Goal: Task Accomplishment & Management: Manage account settings

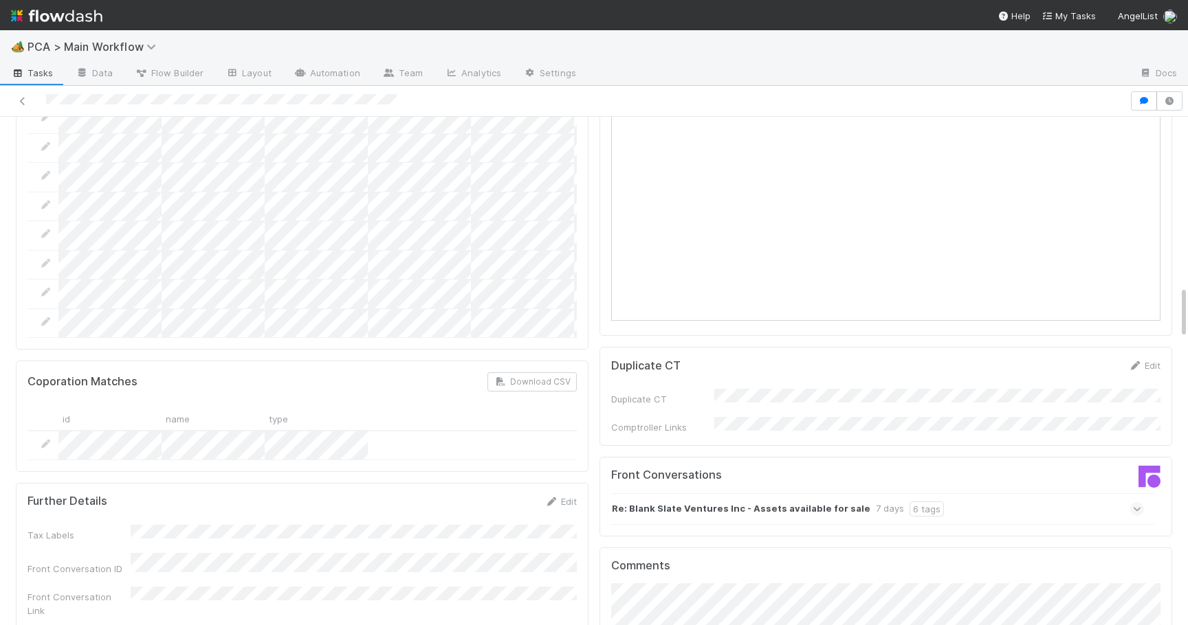
scroll to position [1638, 0]
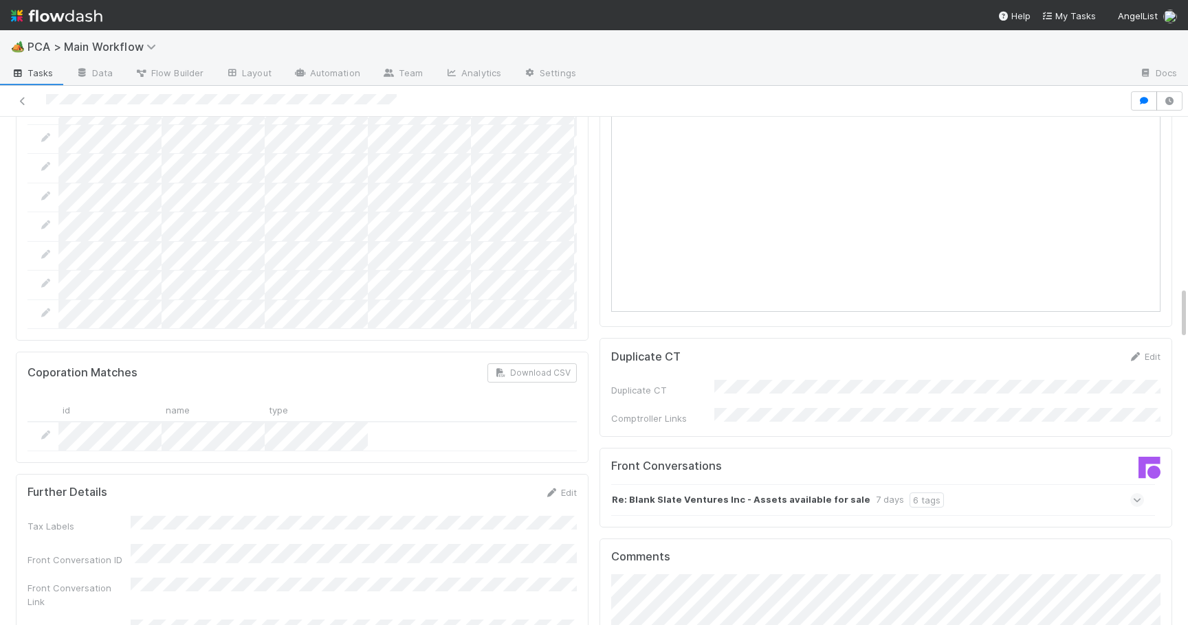
click at [1139, 493] on icon at bounding box center [1137, 500] width 9 height 14
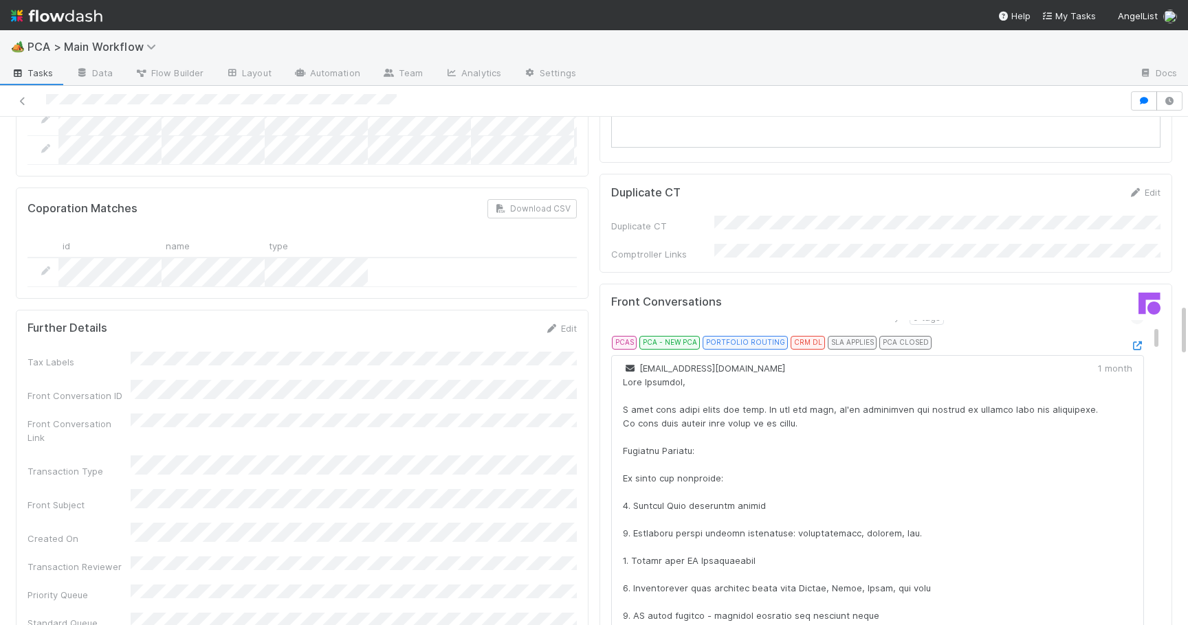
scroll to position [0, 0]
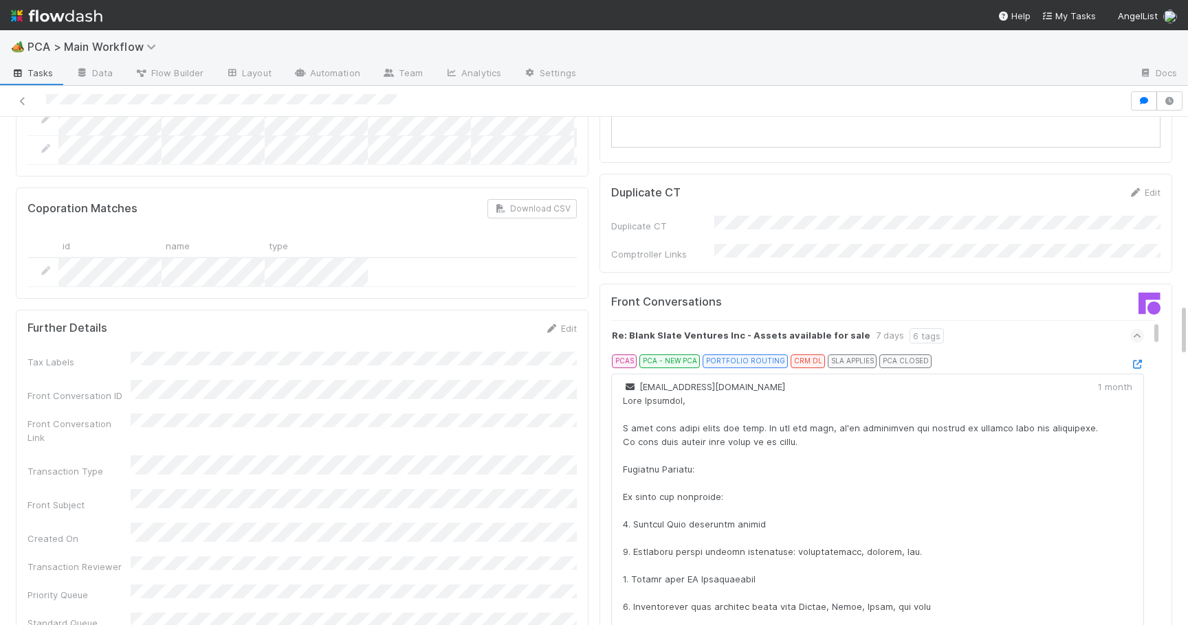
click at [1139, 329] on icon at bounding box center [1137, 336] width 9 height 14
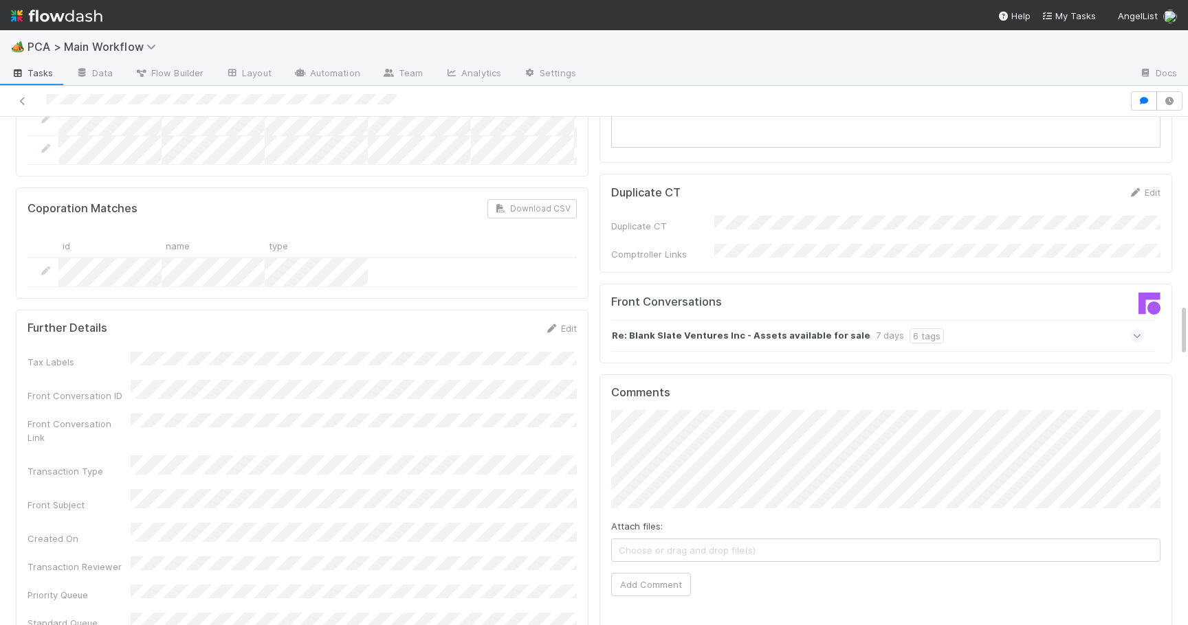
scroll to position [1828, 0]
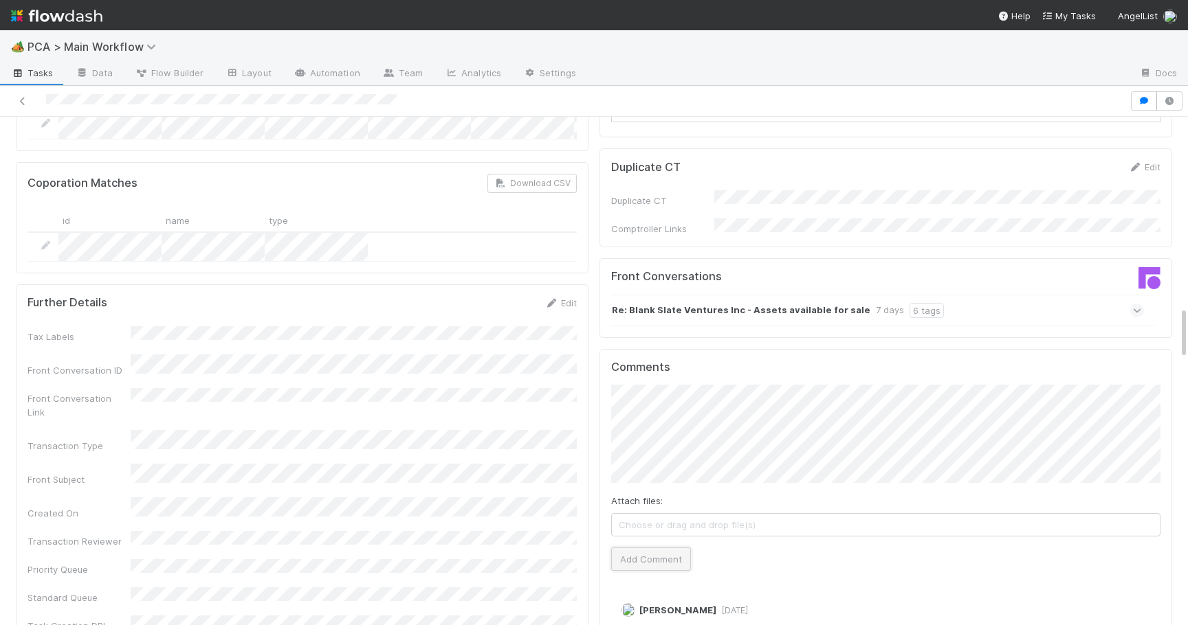
click at [658, 548] on button "Add Comment" at bounding box center [651, 559] width 80 height 23
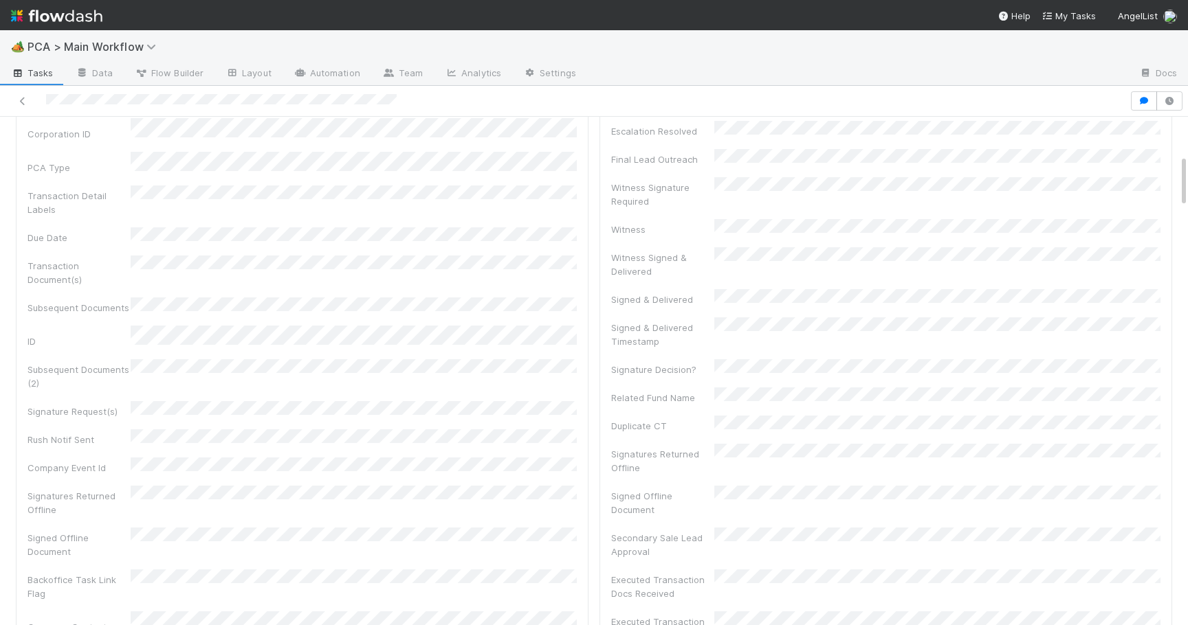
scroll to position [0, 0]
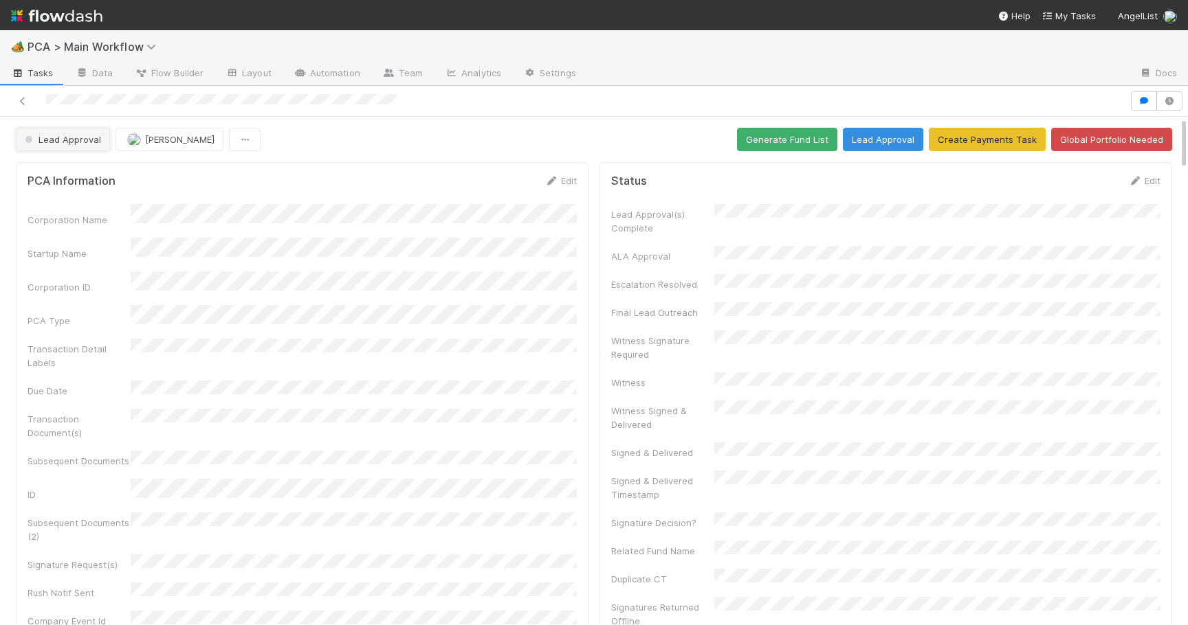
click at [86, 143] on span "Lead Approval" at bounding box center [61, 139] width 79 height 11
click at [81, 175] on div "[MEDICAL_DATA]" at bounding box center [108, 174] width 194 height 25
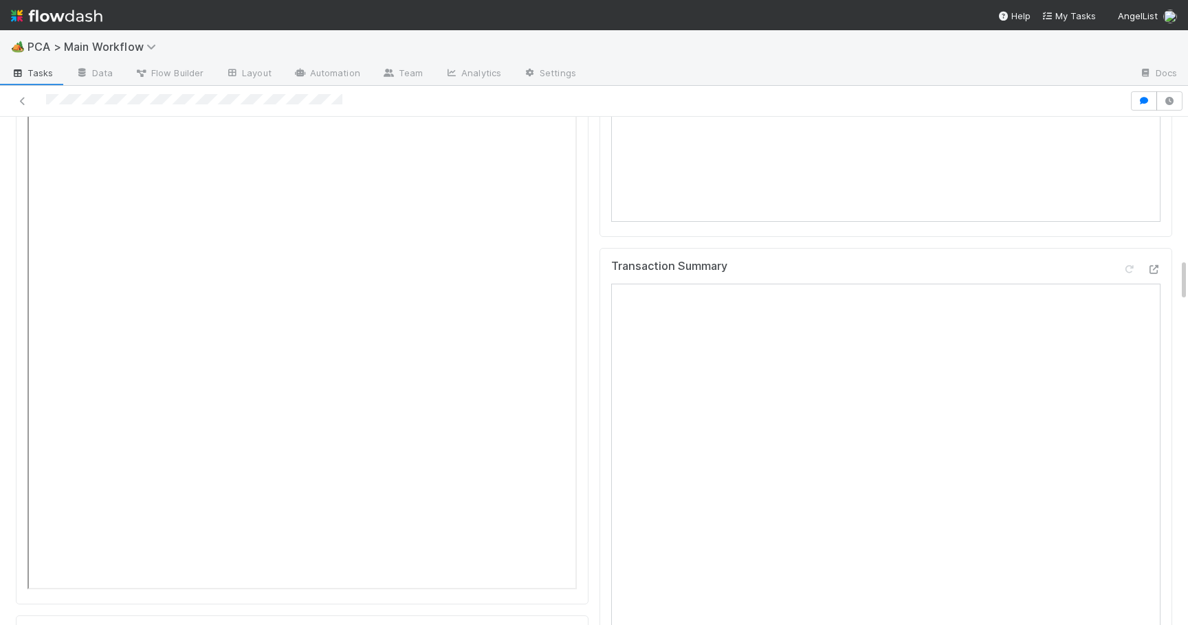
scroll to position [1655, 0]
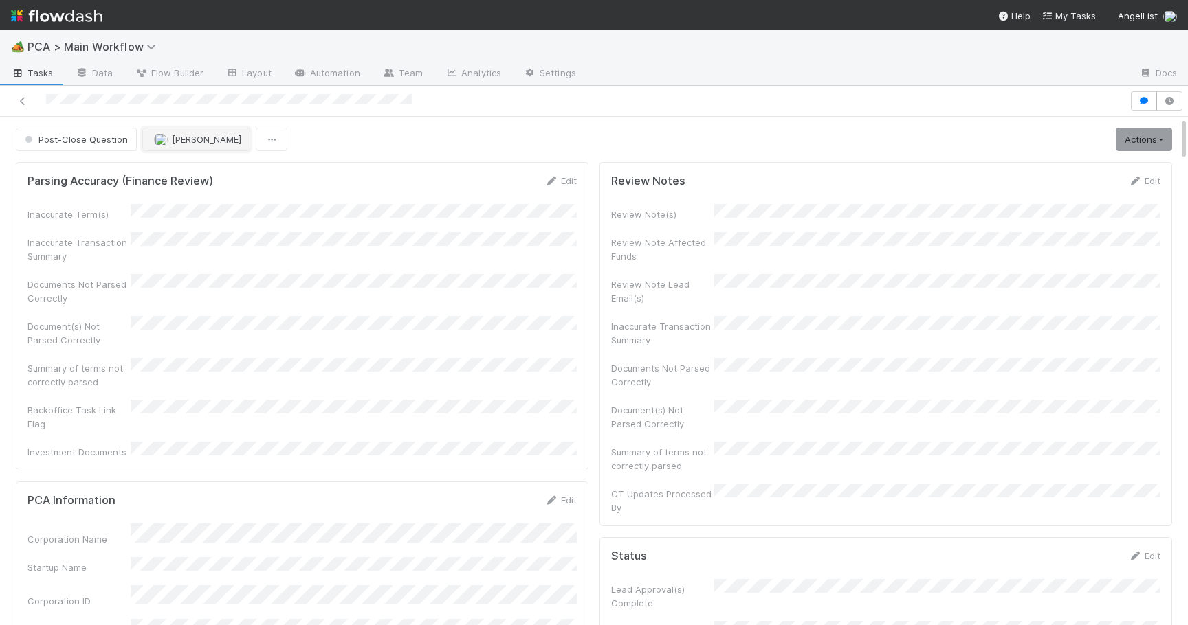
click at [173, 144] on span "Philip Chung" at bounding box center [206, 139] width 69 height 11
click at [179, 177] on span "Josh Tarr you" at bounding box center [206, 173] width 90 height 11
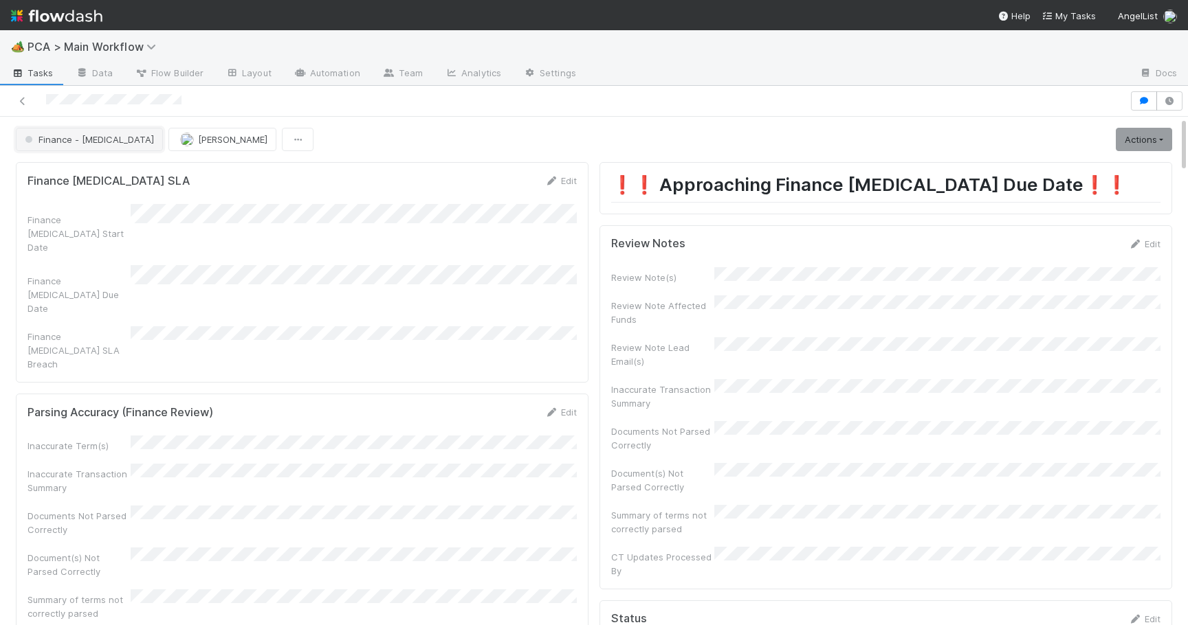
click at [54, 146] on button "Finance - [MEDICAL_DATA]" at bounding box center [89, 139] width 147 height 23
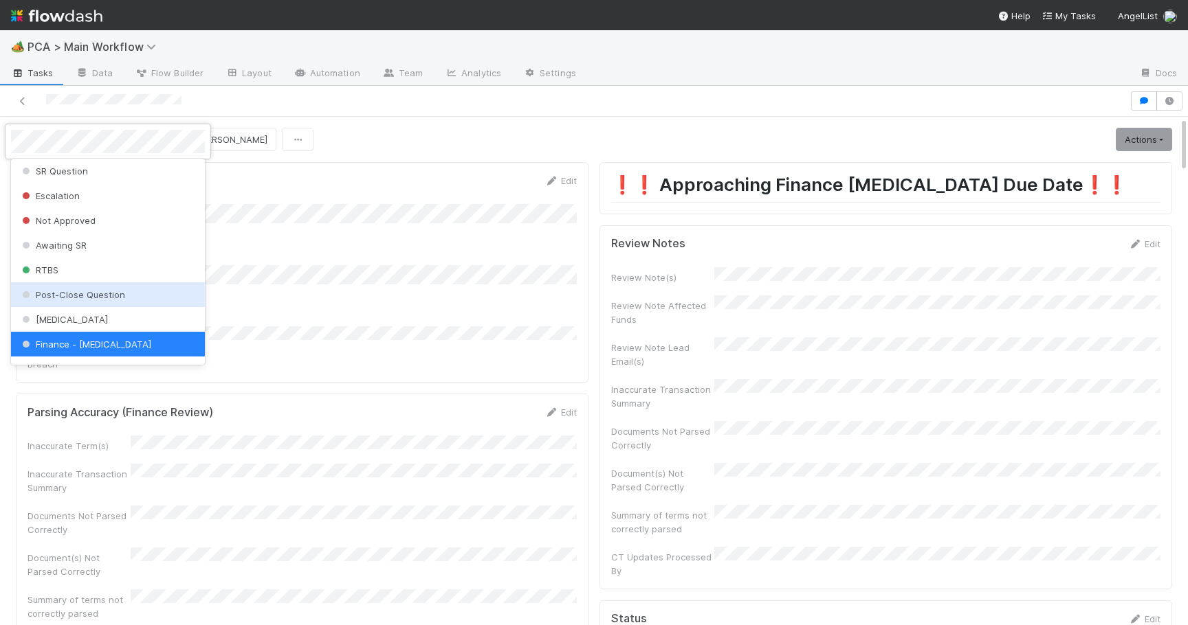
click at [90, 289] on span "Post-Close Question" at bounding box center [72, 294] width 106 height 11
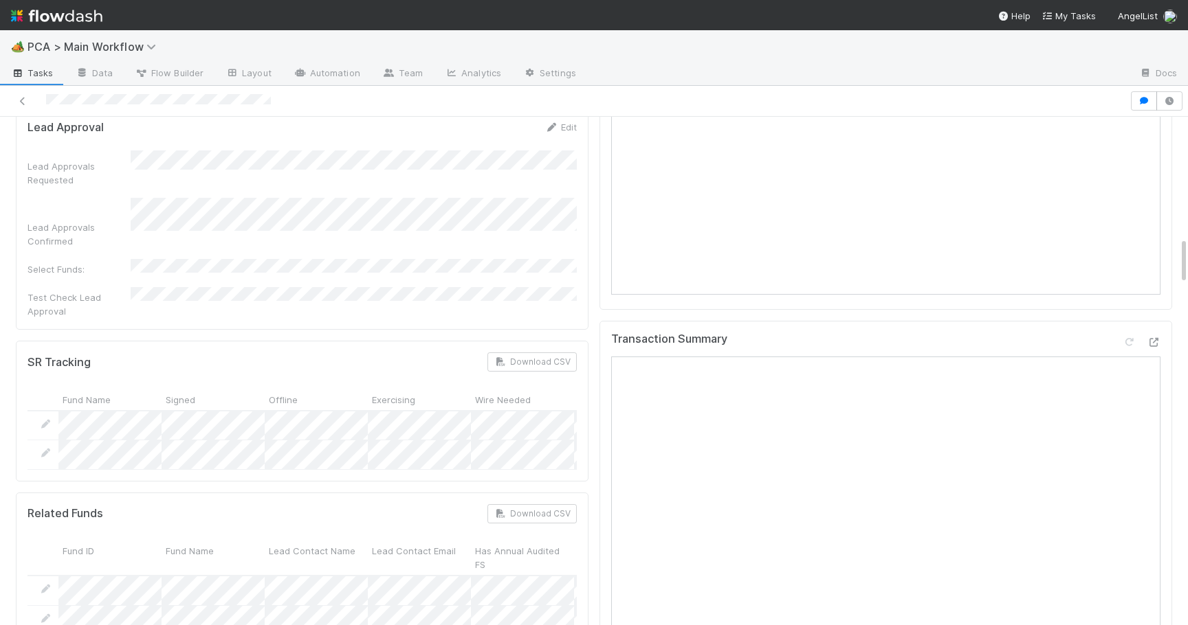
scroll to position [1140, 0]
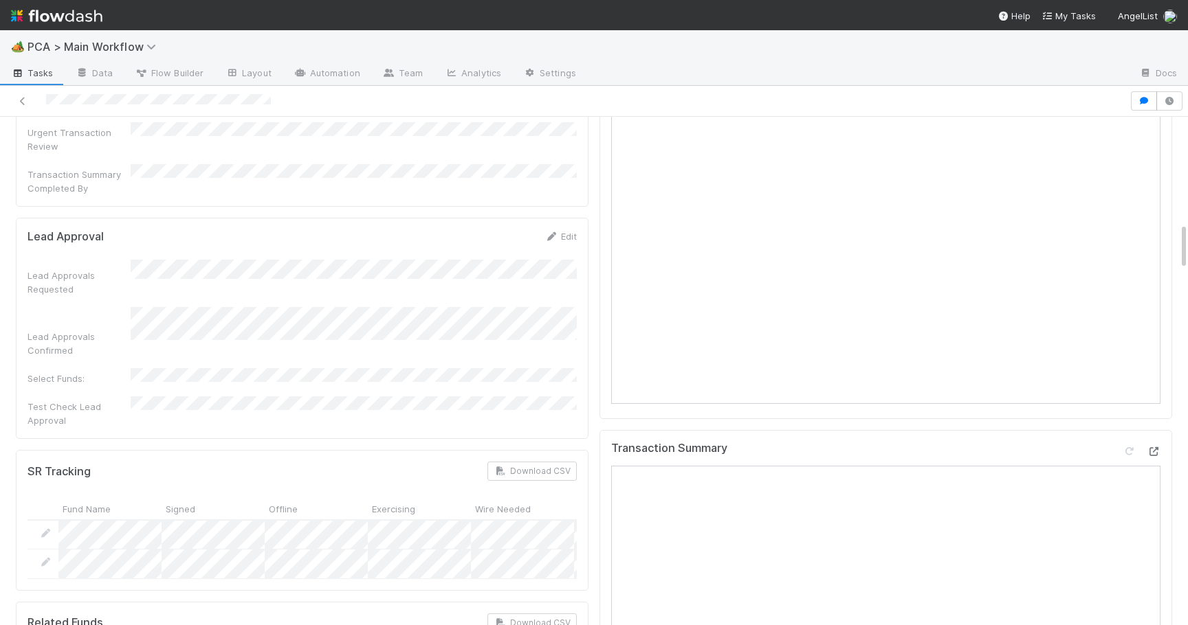
click at [1147, 445] on div at bounding box center [1153, 452] width 14 height 14
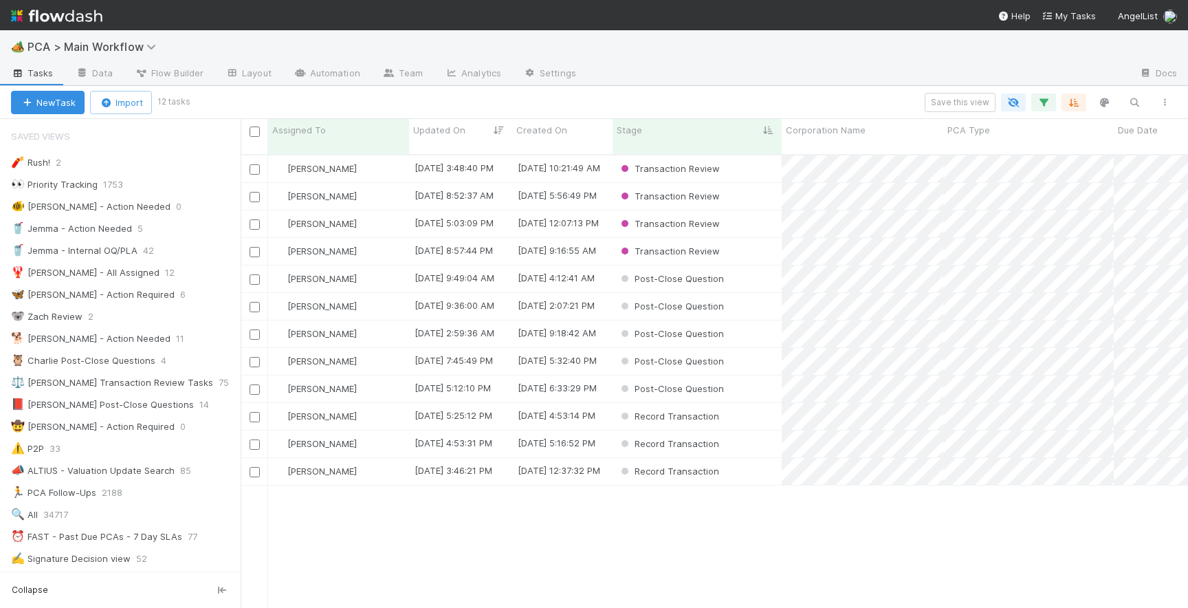
scroll to position [464, 947]
click at [743, 379] on div "Post-Close Question" at bounding box center [696, 388] width 169 height 27
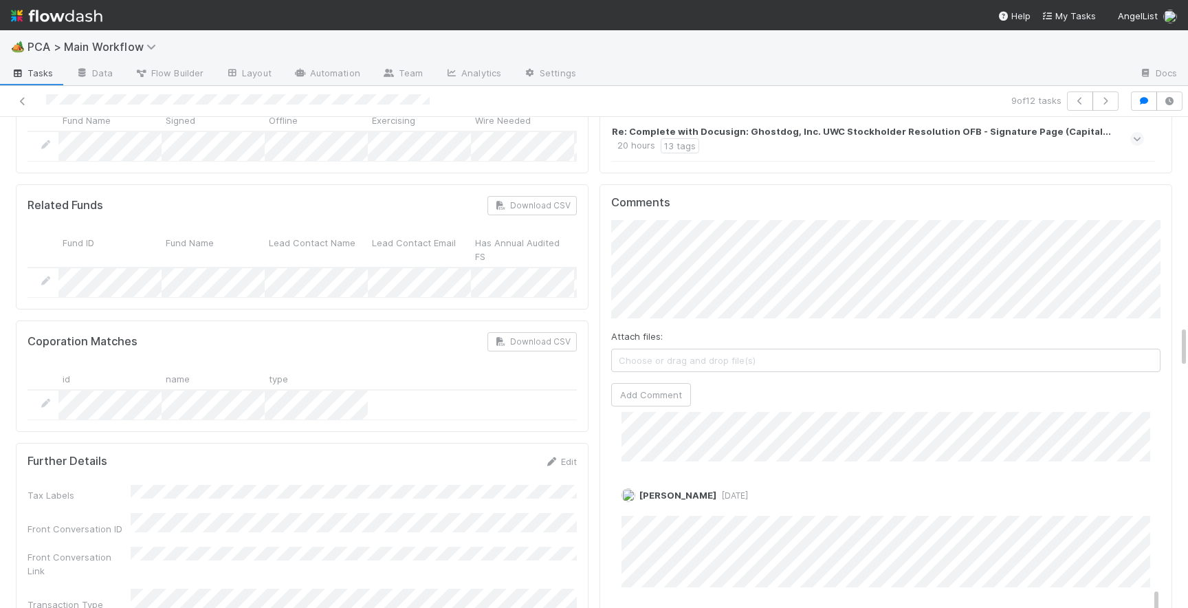
scroll to position [502, 0]
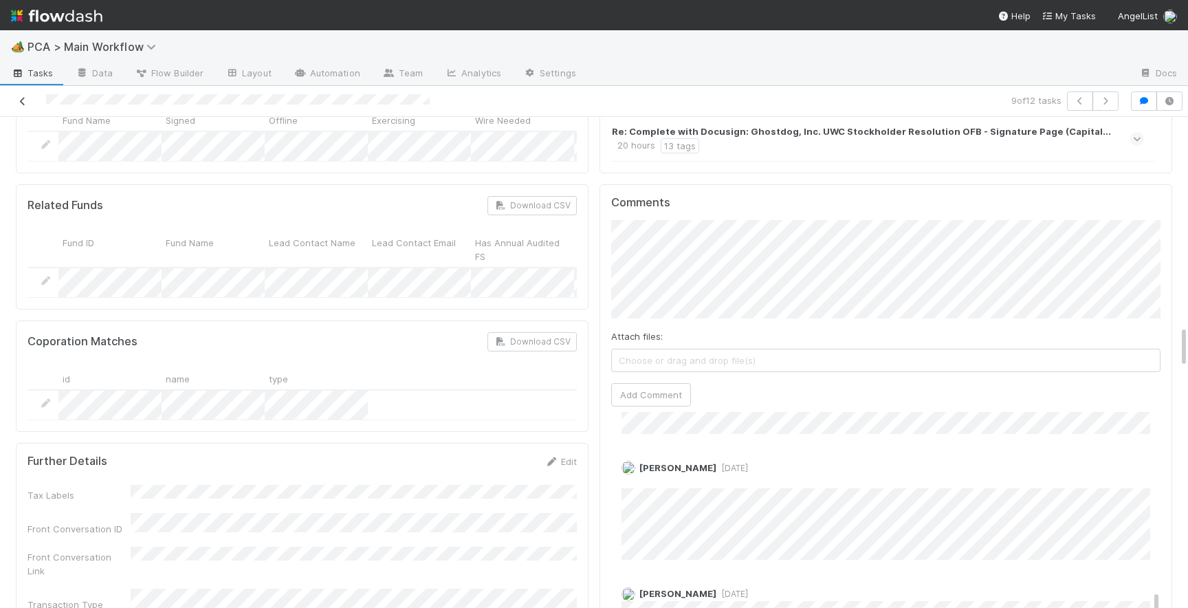
click at [21, 94] on link at bounding box center [23, 101] width 14 height 14
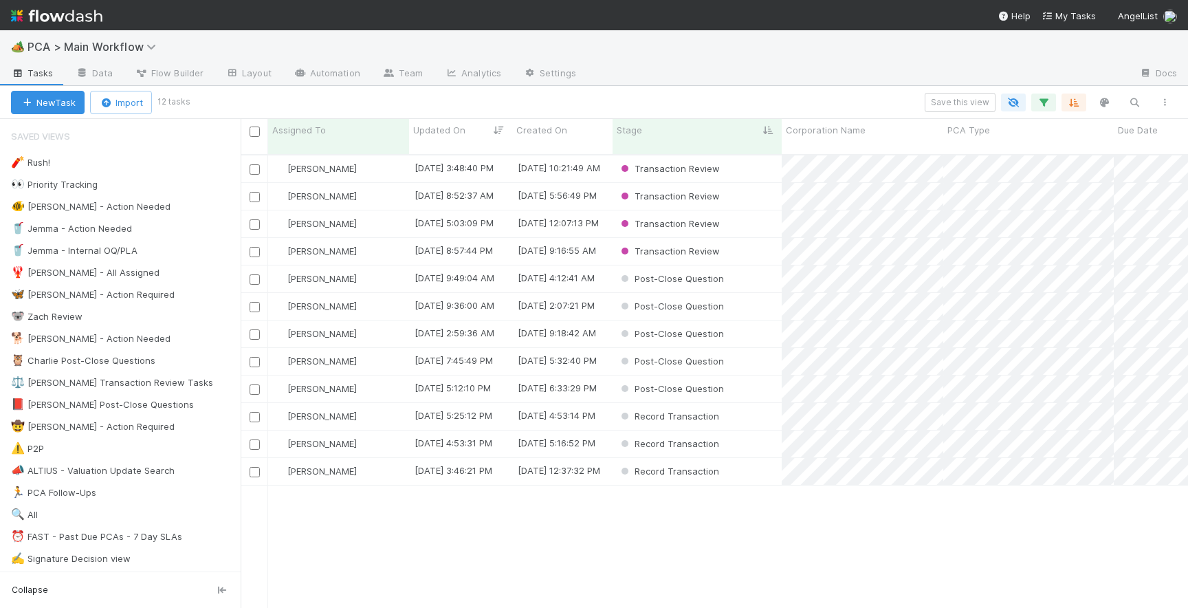
scroll to position [464, 947]
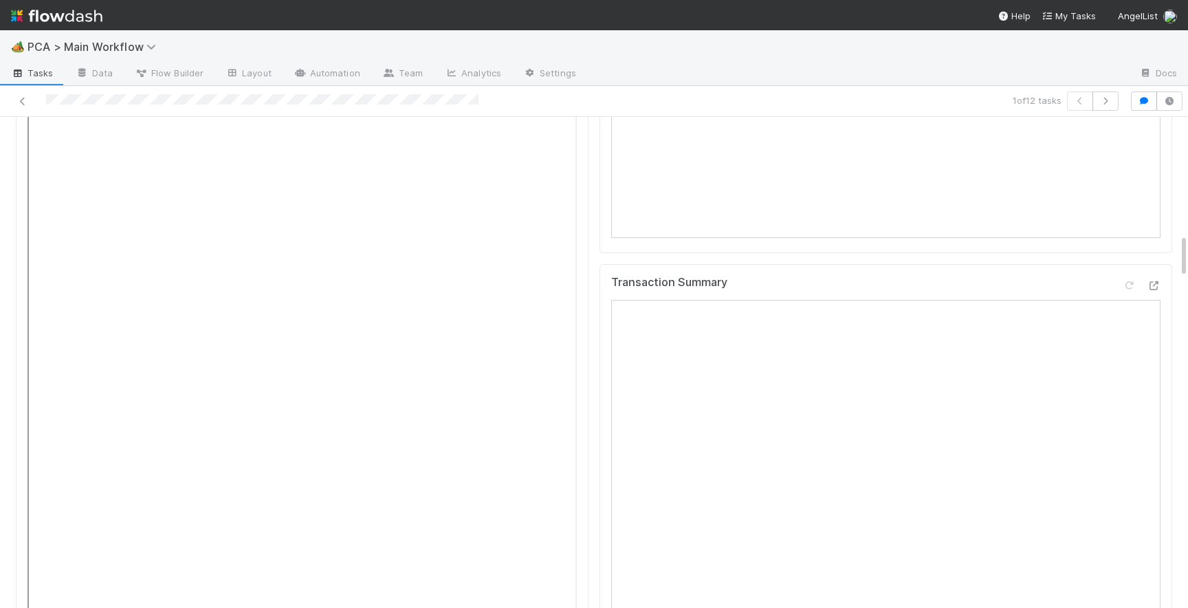
scroll to position [1309, 0]
click at [1149, 279] on icon at bounding box center [1153, 283] width 14 height 9
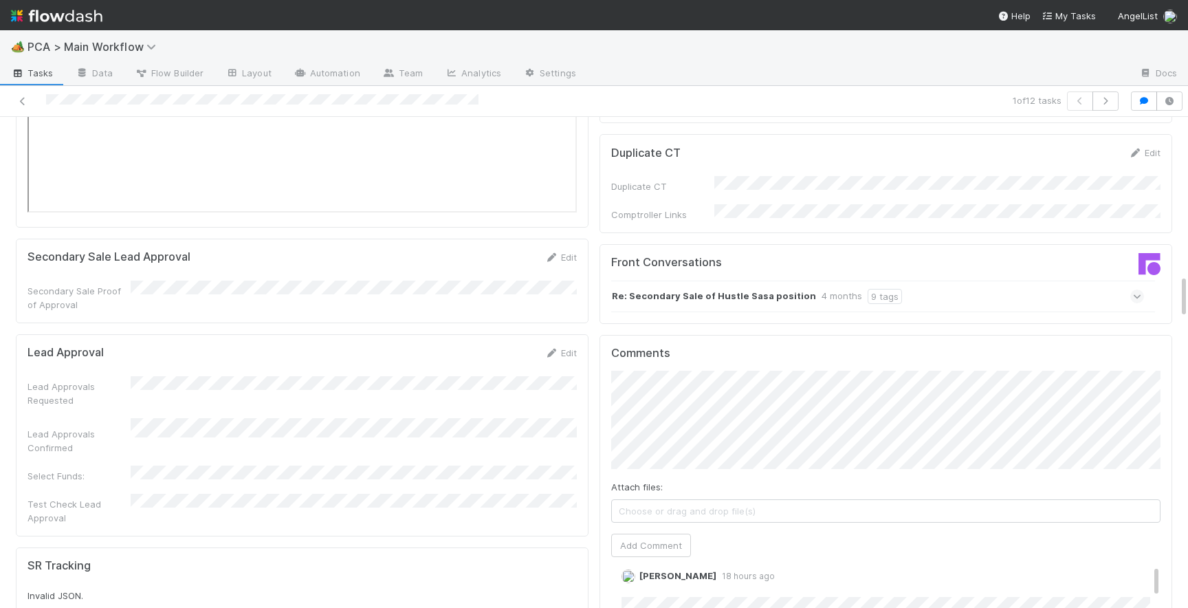
scroll to position [1863, 0]
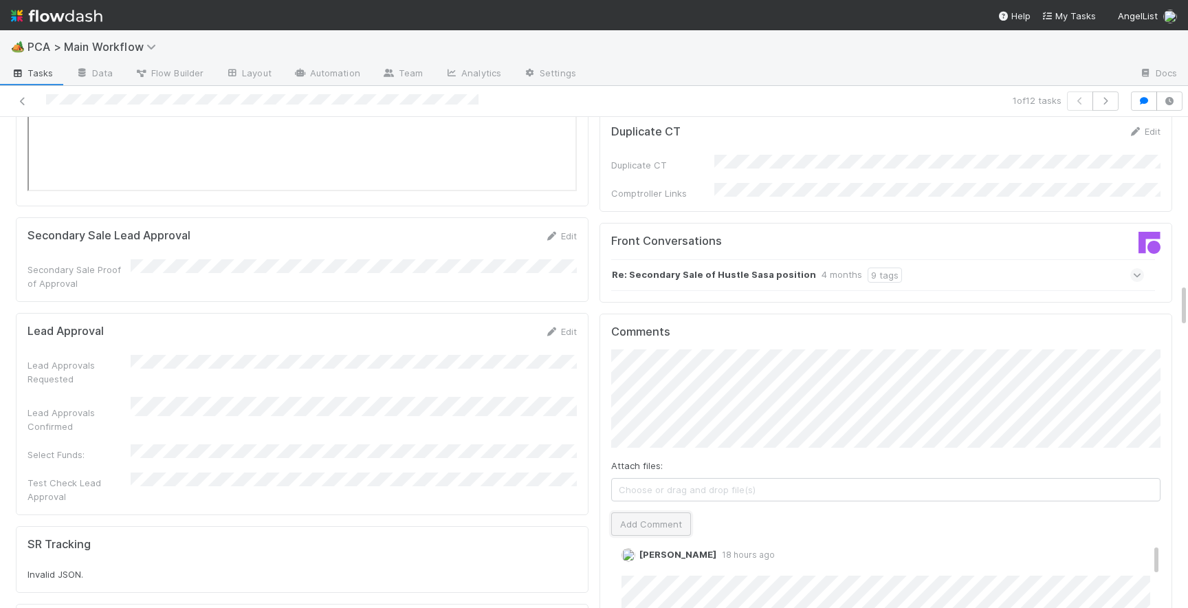
click at [647, 512] on button "Add Comment" at bounding box center [651, 523] width 80 height 23
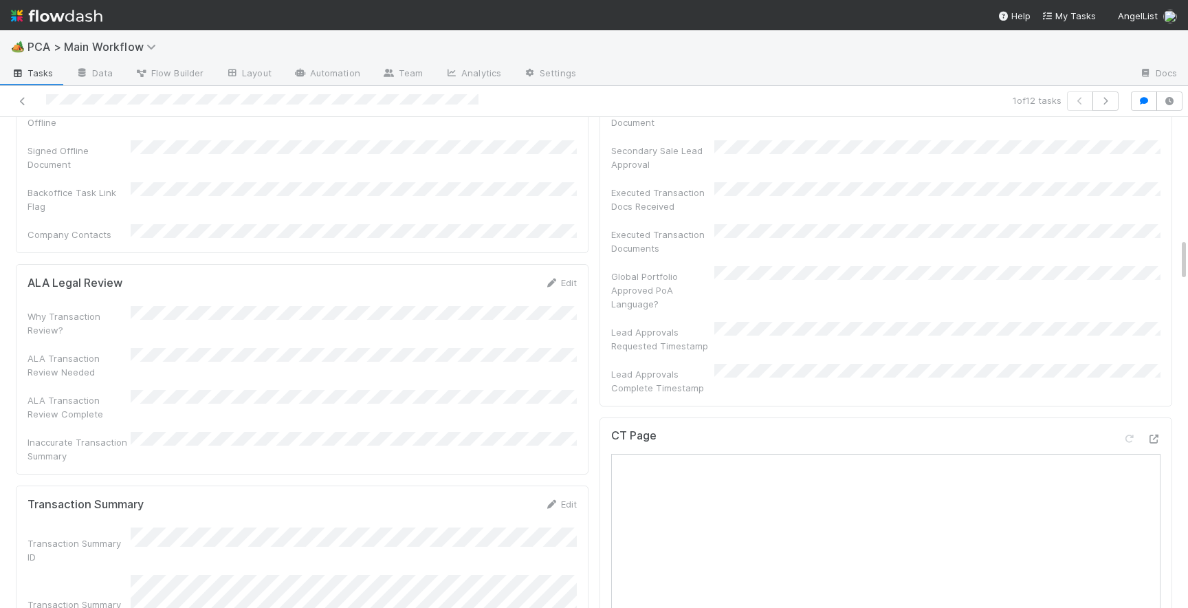
scroll to position [0, 0]
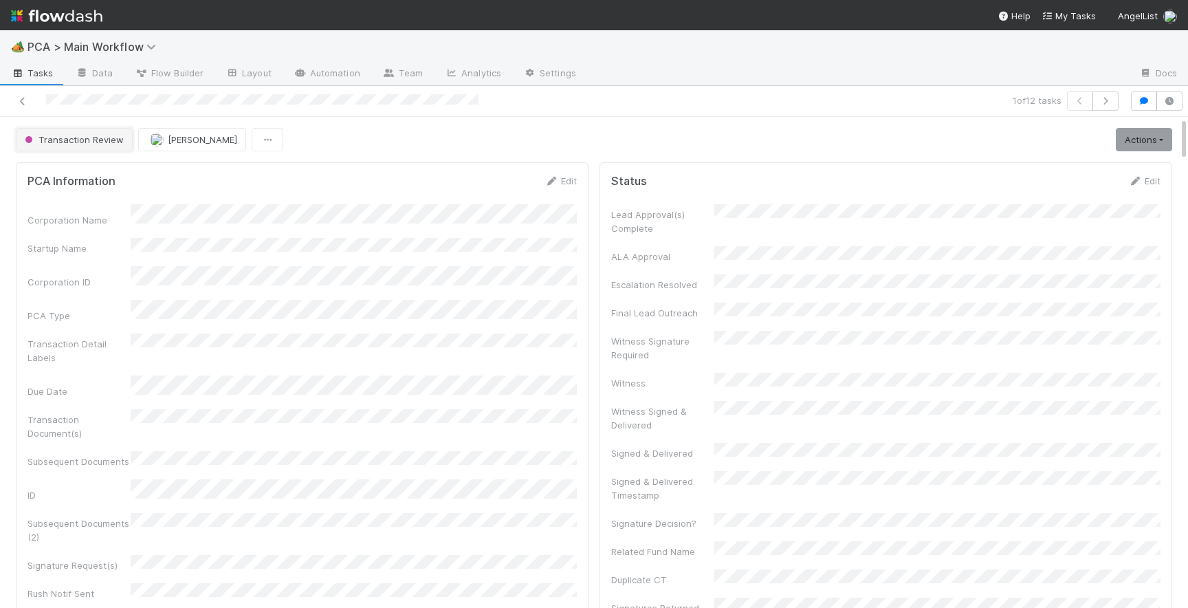
click at [108, 140] on span "Transaction Review" at bounding box center [73, 139] width 102 height 11
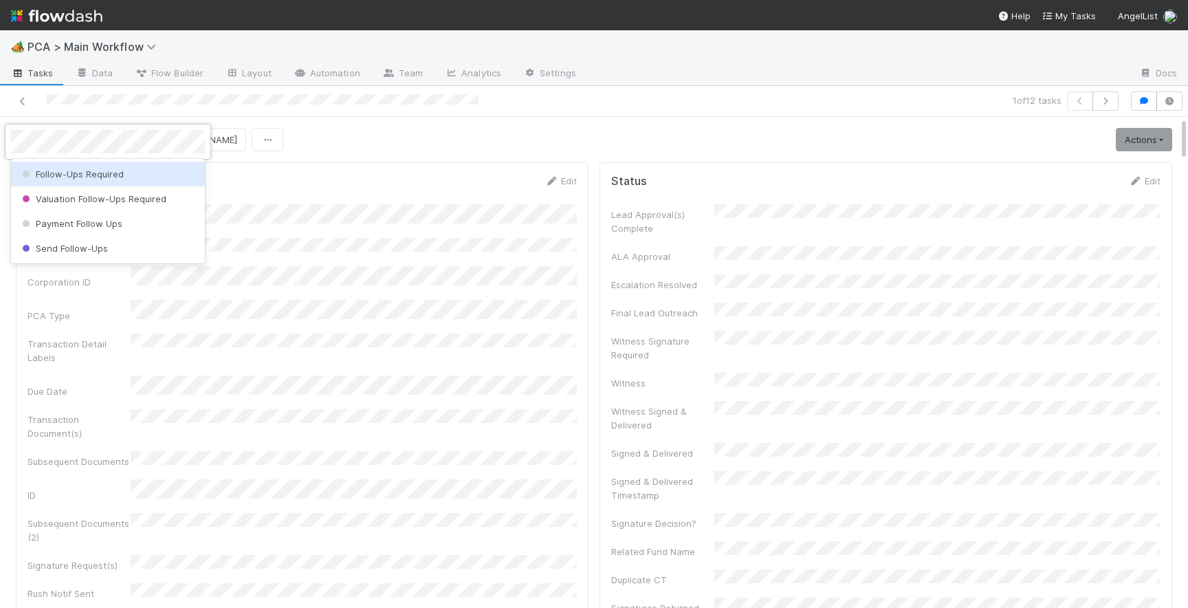
click at [119, 166] on div "Follow-Ups Required" at bounding box center [108, 174] width 194 height 25
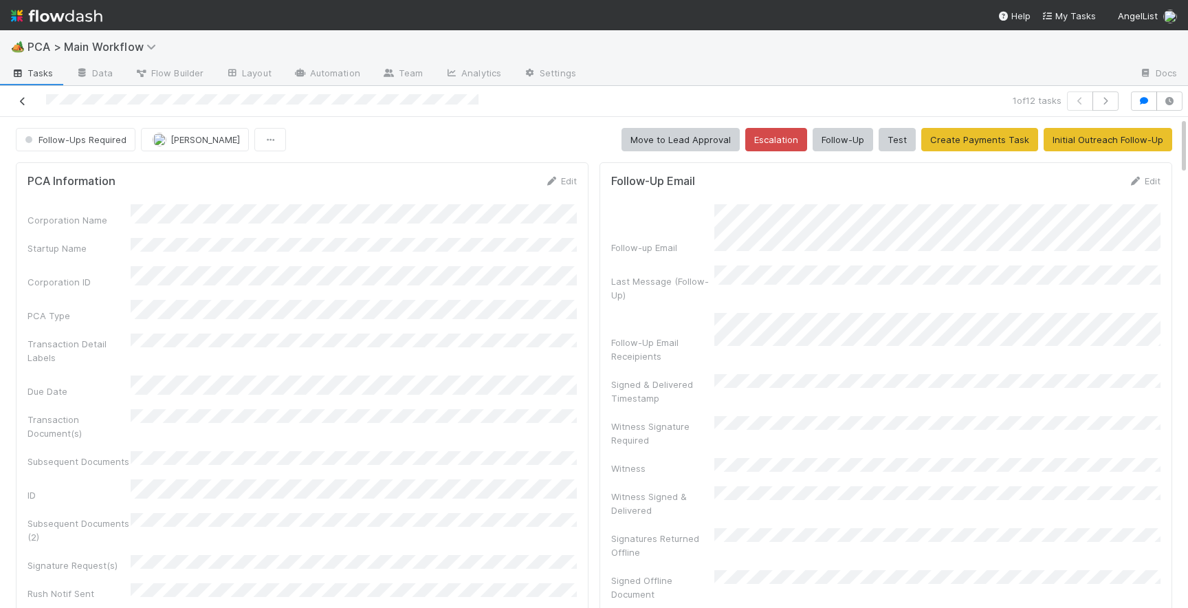
click at [23, 107] on link at bounding box center [23, 101] width 14 height 14
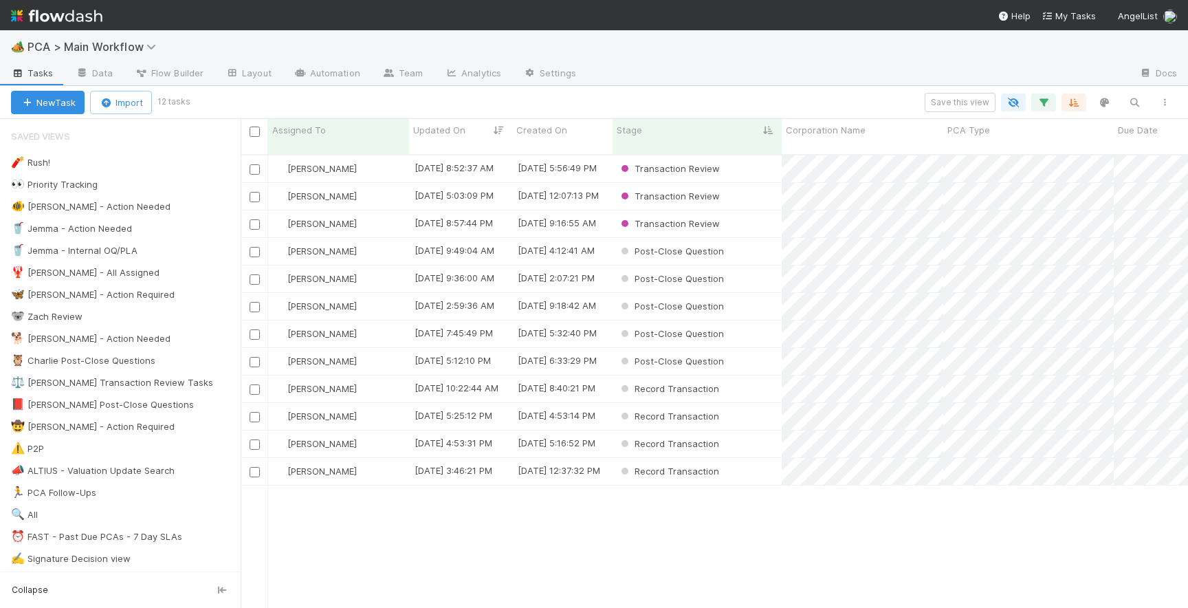
scroll to position [0, 1]
click at [750, 379] on div "Record Transaction" at bounding box center [696, 388] width 169 height 27
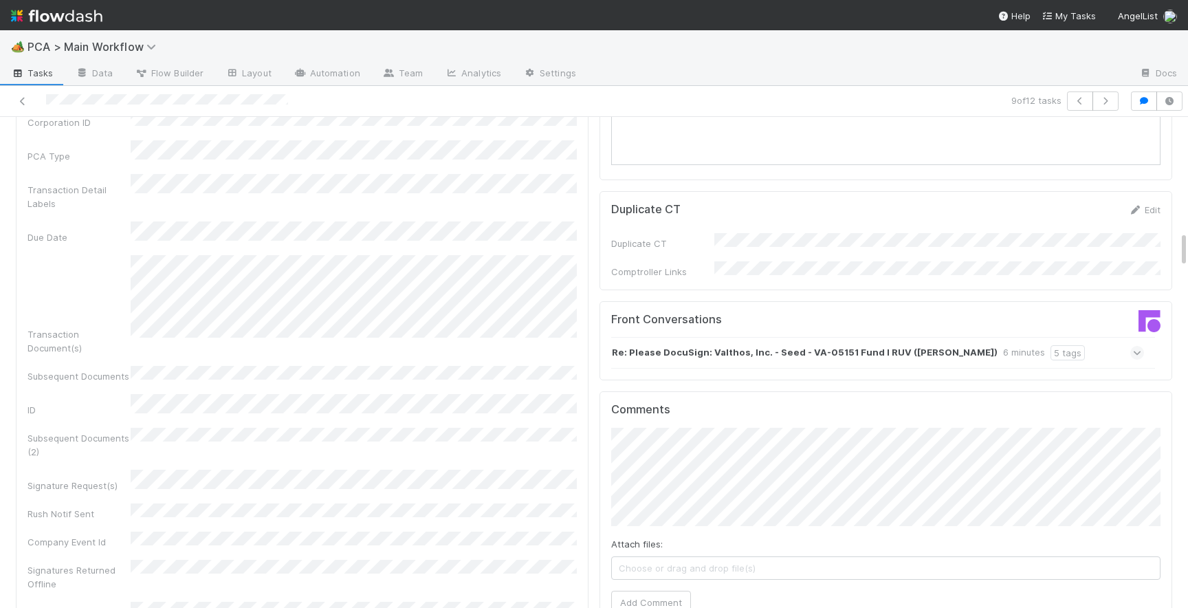
scroll to position [1371, 0]
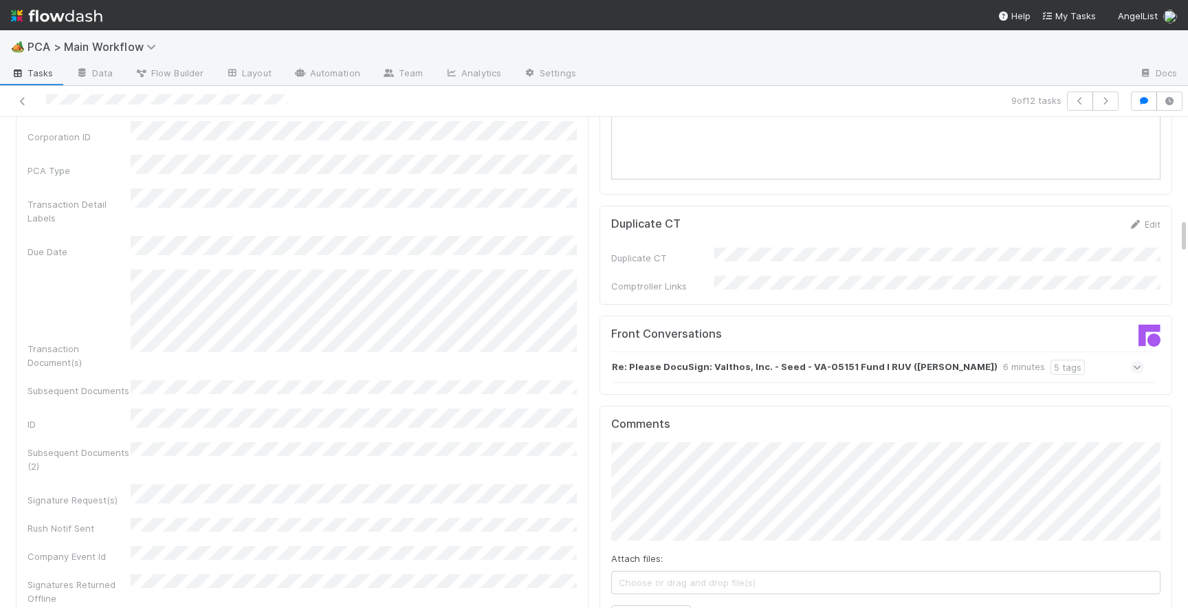
click at [1138, 360] on icon at bounding box center [1137, 367] width 9 height 14
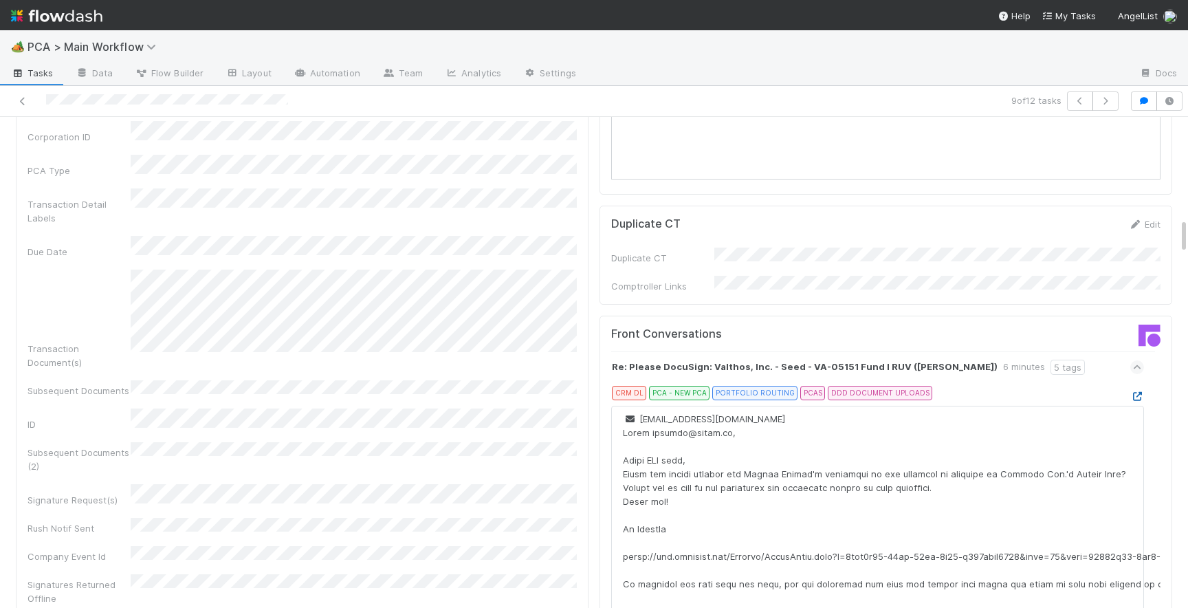
click at [1137, 392] on icon at bounding box center [1137, 396] width 14 height 9
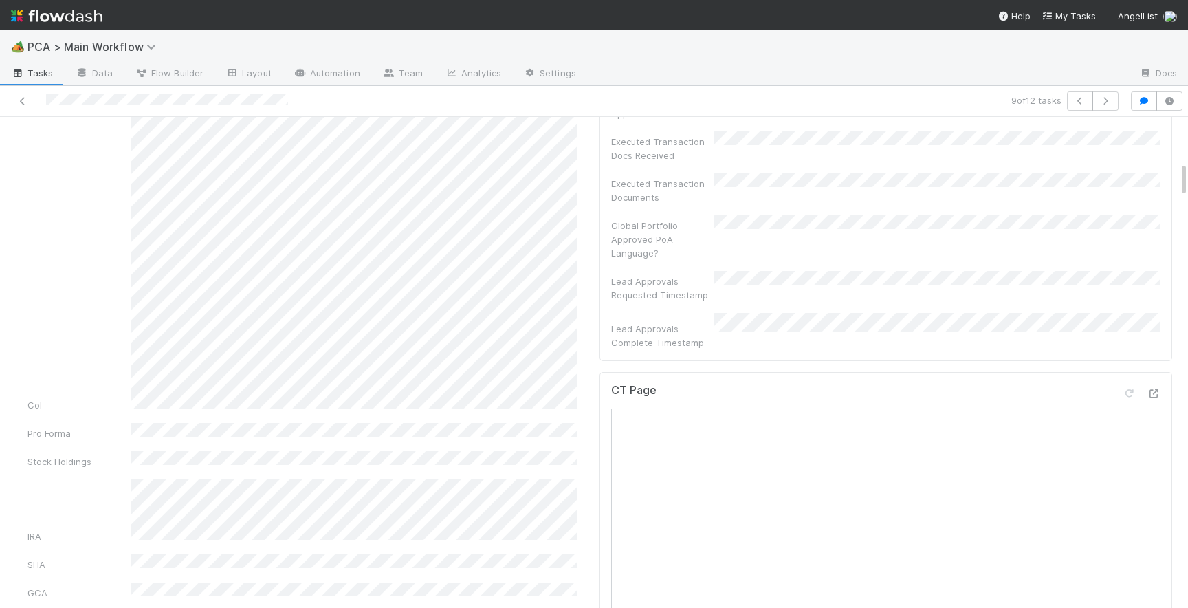
scroll to position [588, 0]
click at [1156, 392] on icon at bounding box center [1153, 396] width 14 height 9
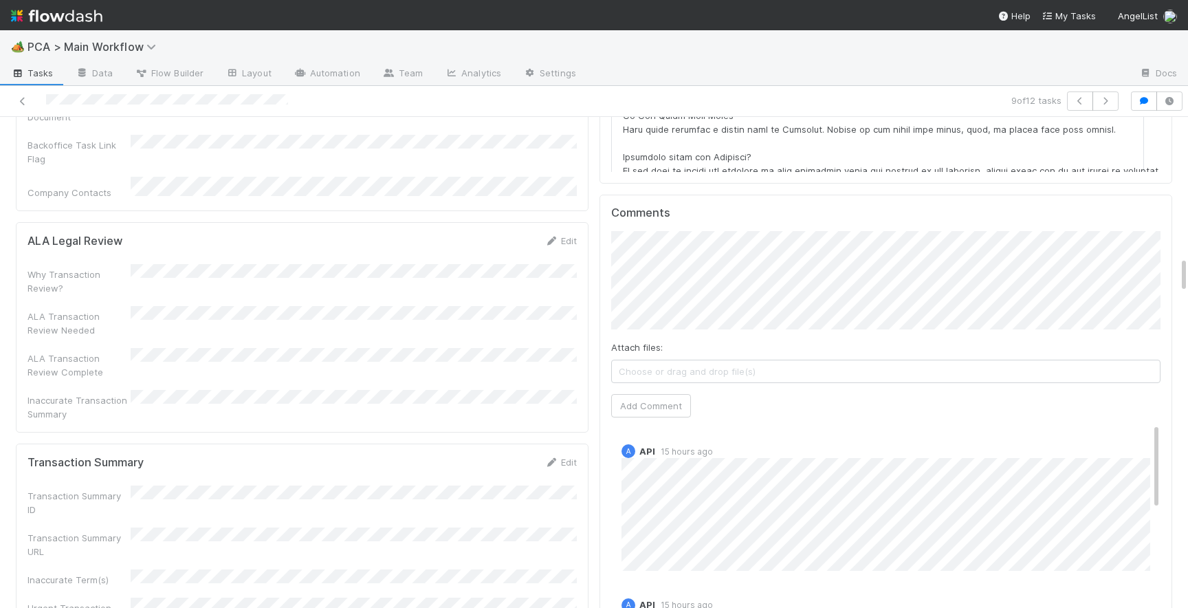
scroll to position [1905, 0]
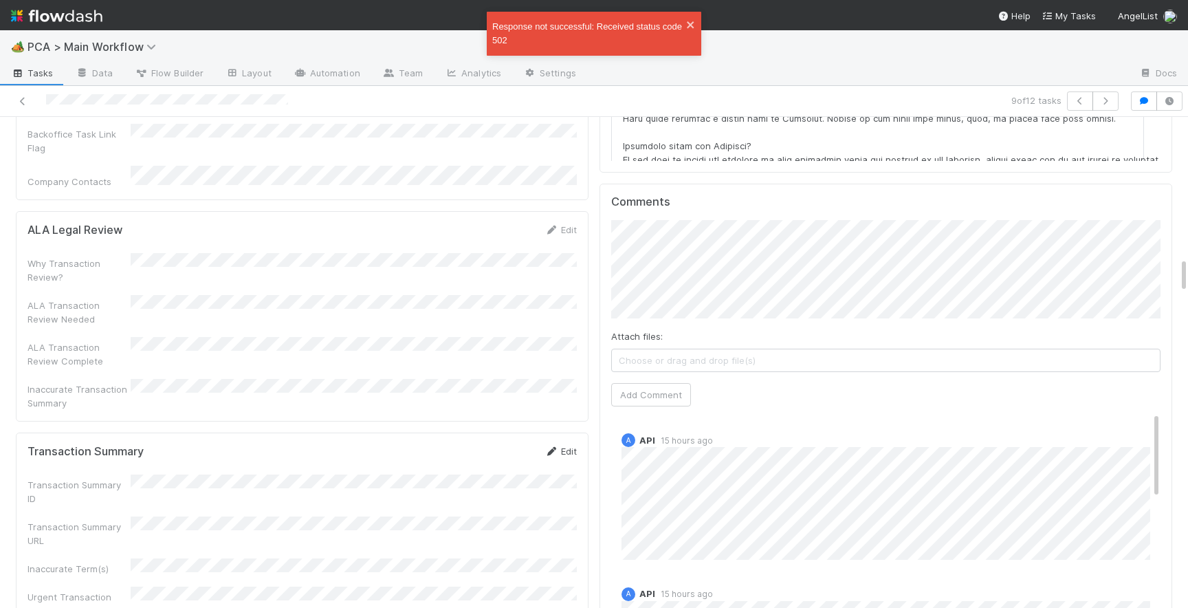
click at [563, 445] on link "Edit" at bounding box center [560, 450] width 32 height 11
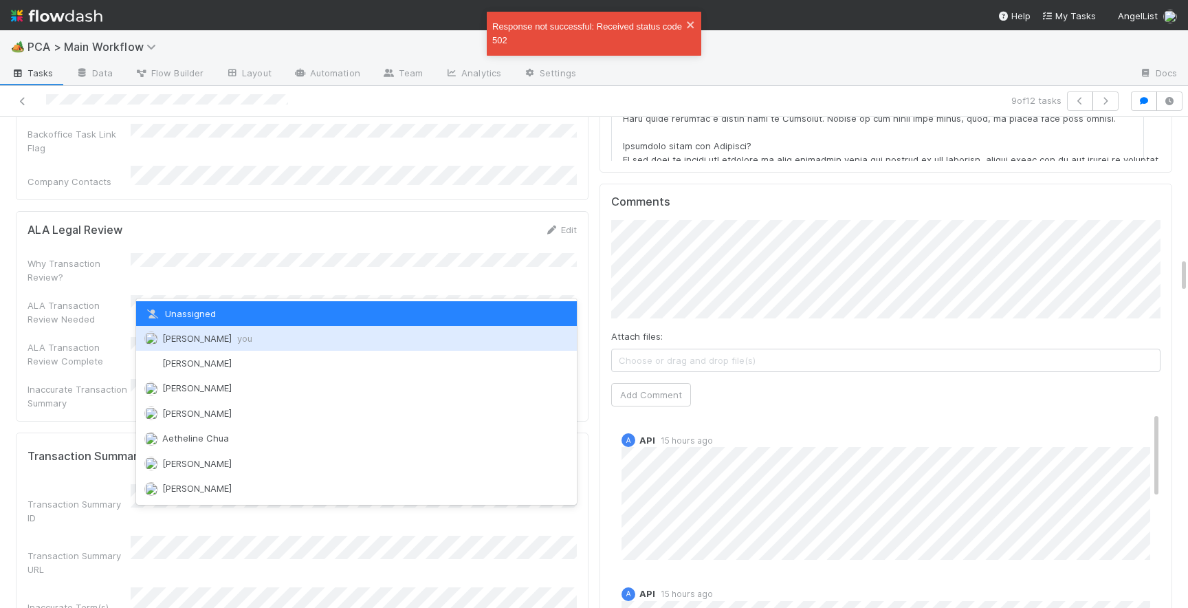
click at [236, 340] on div "Josh Tarr you" at bounding box center [356, 338] width 441 height 25
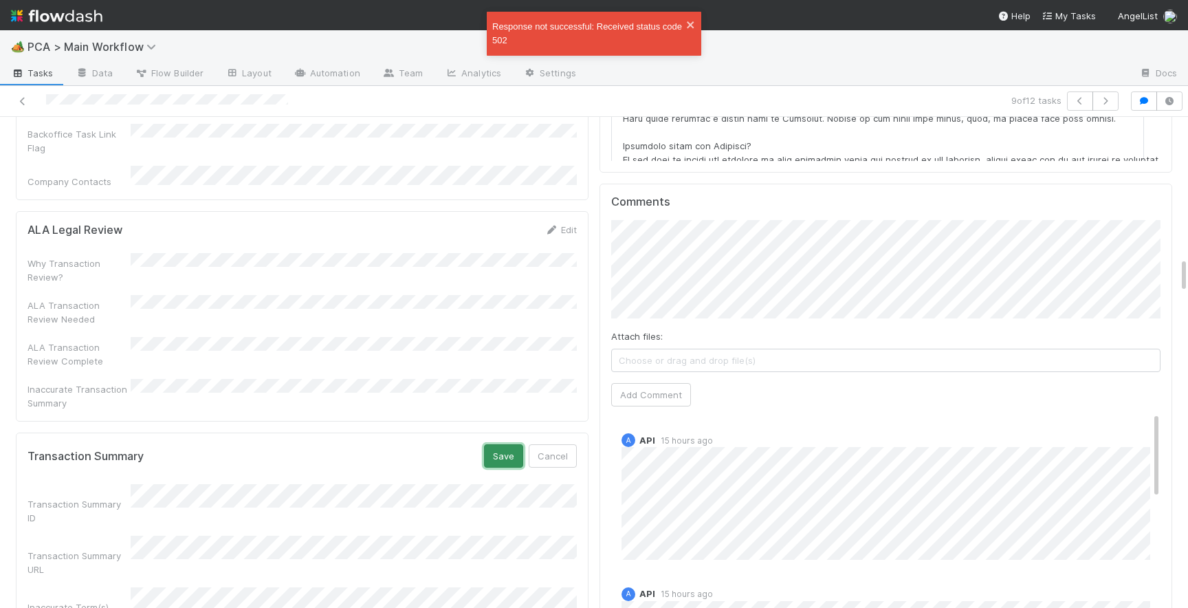
click at [512, 444] on button "Save" at bounding box center [503, 455] width 39 height 23
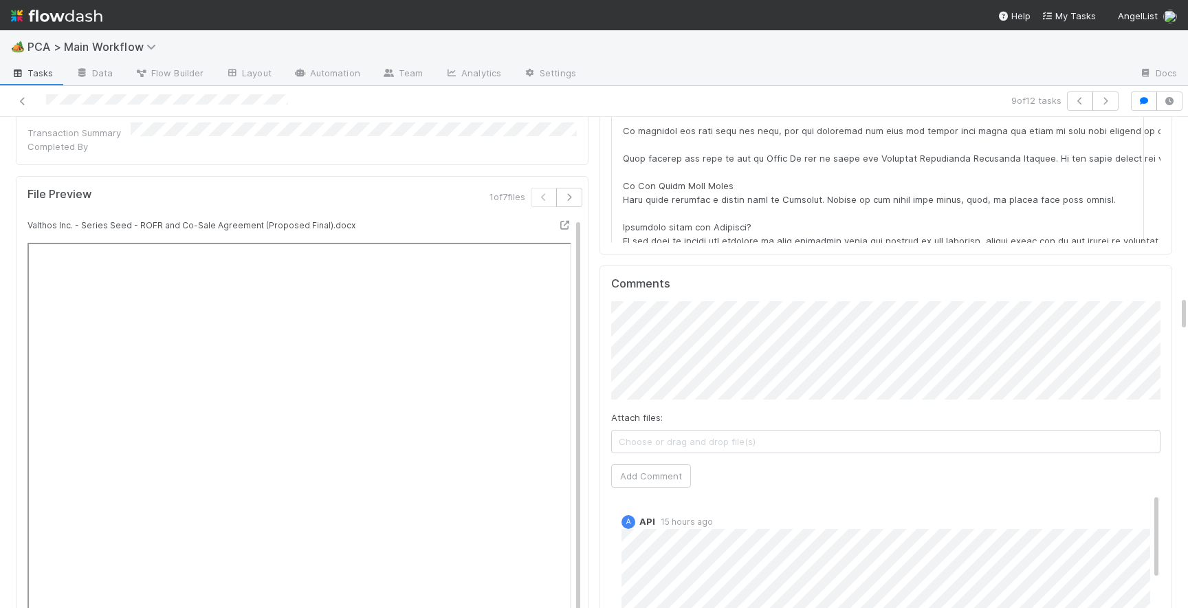
scroll to position [2420, 0]
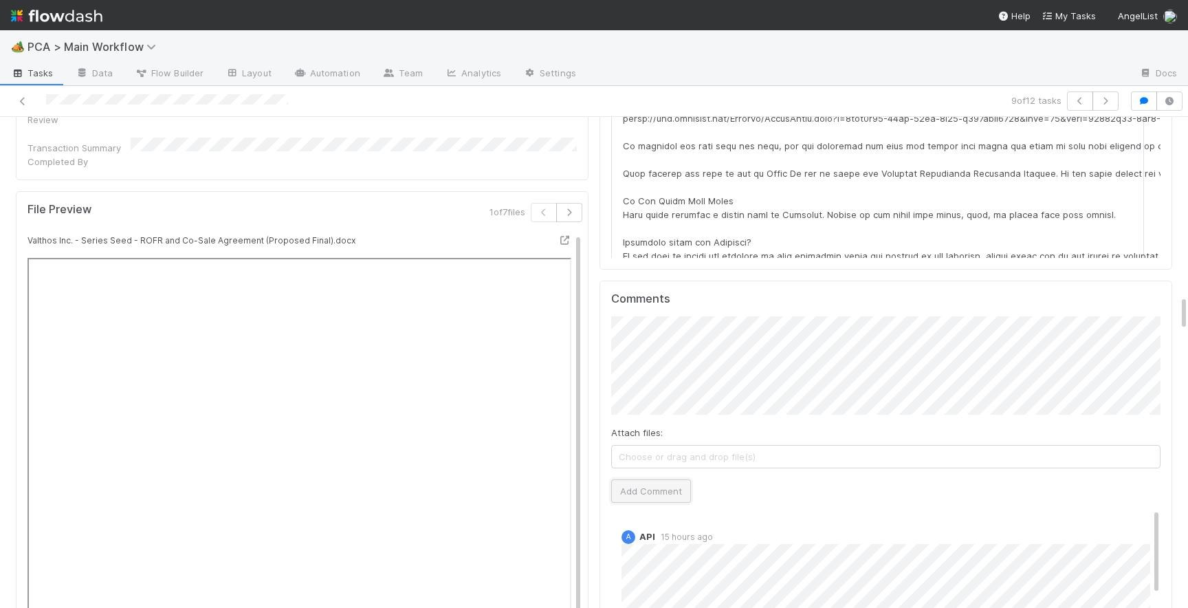
click at [629, 479] on button "Add Comment" at bounding box center [651, 490] width 80 height 23
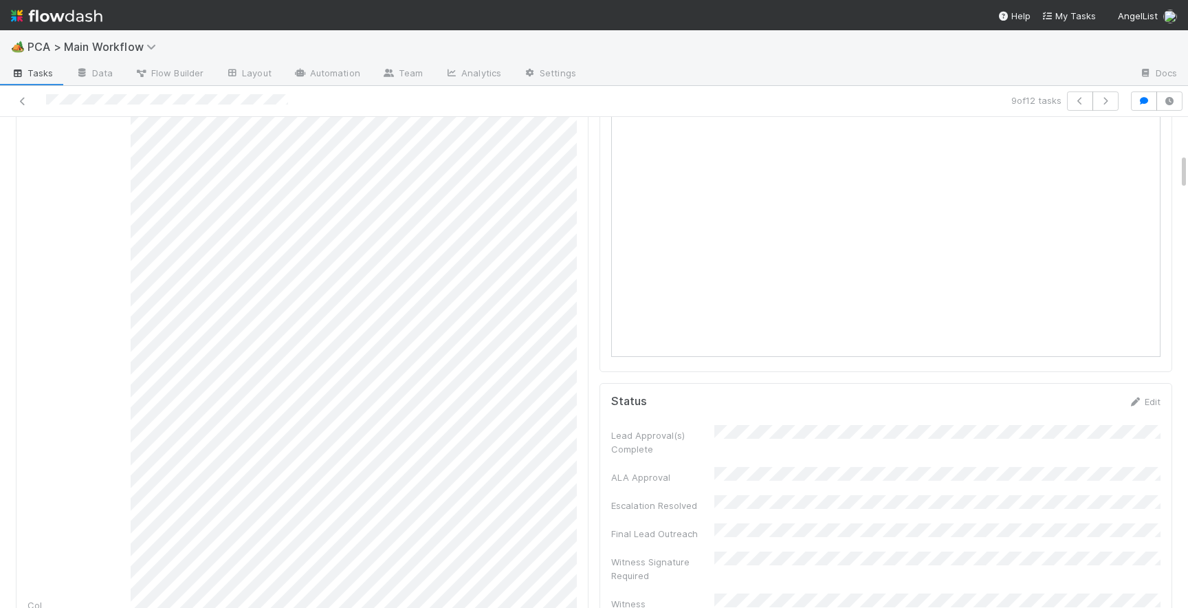
scroll to position [0, 0]
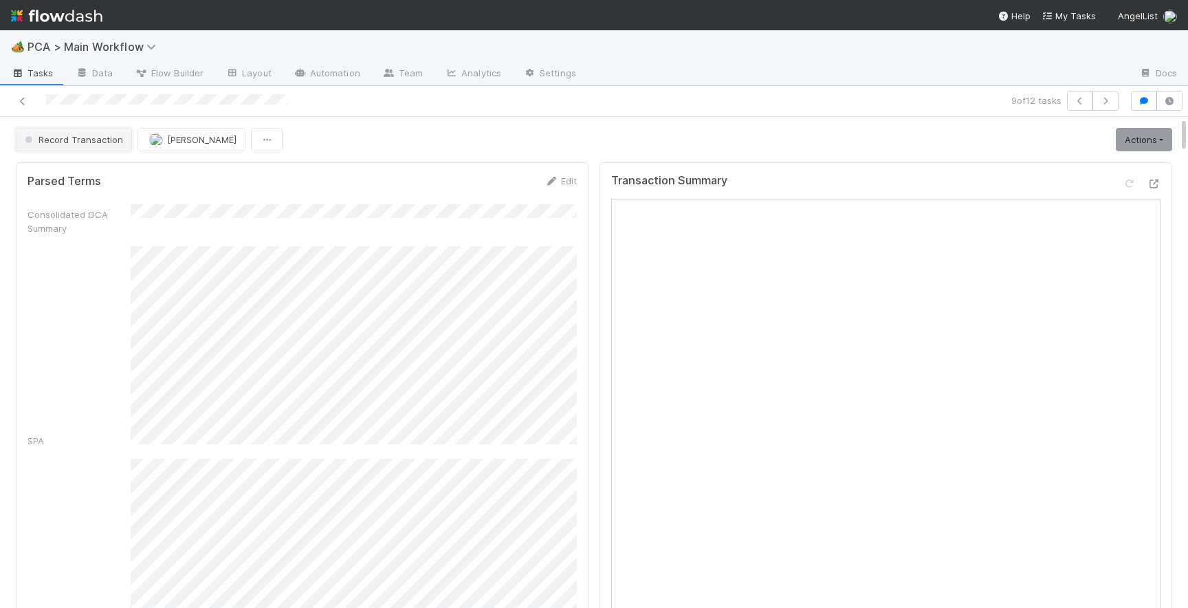
click at [78, 136] on span "Record Transaction" at bounding box center [72, 139] width 101 height 11
click at [94, 171] on div "RTBS" at bounding box center [108, 174] width 194 height 25
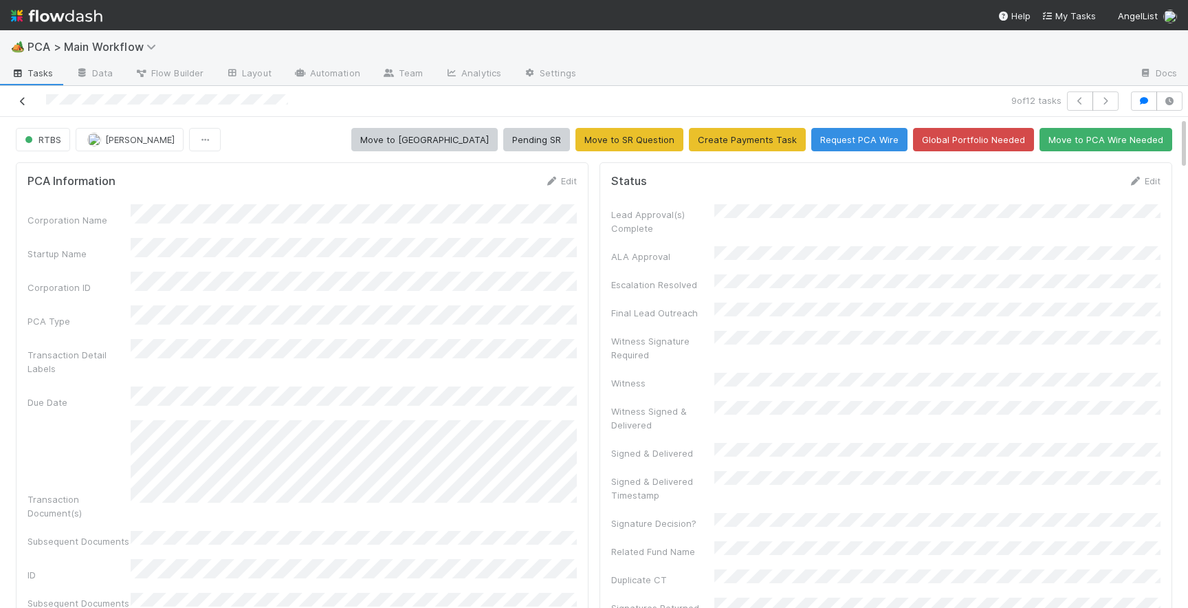
click at [21, 100] on icon at bounding box center [23, 101] width 14 height 9
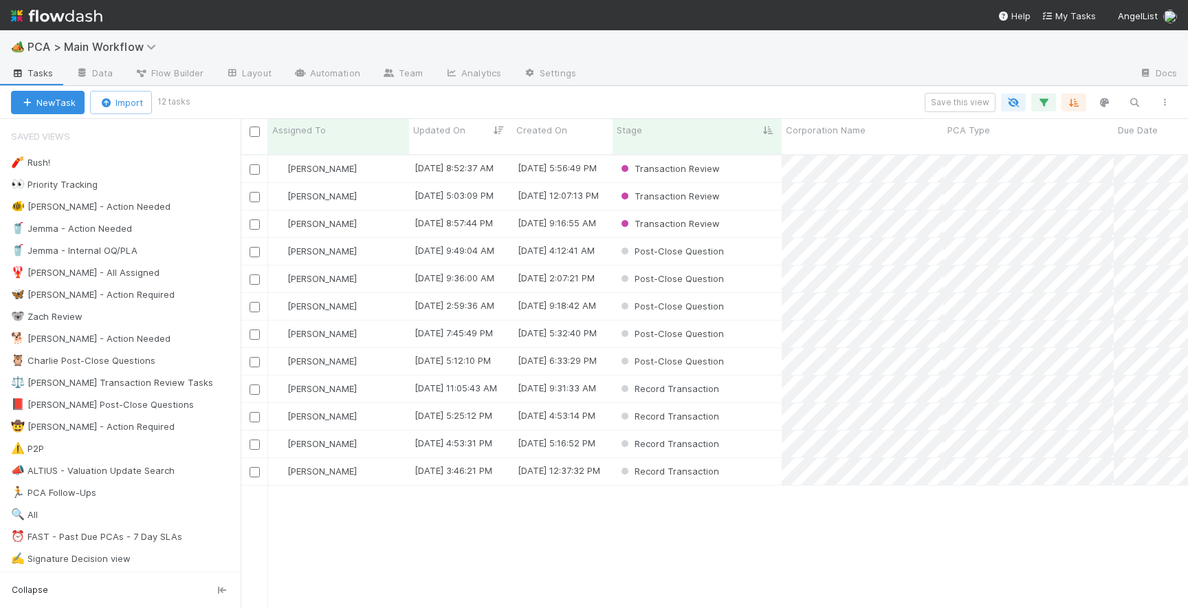
scroll to position [464, 947]
click at [749, 463] on div "Record Transaction" at bounding box center [696, 471] width 169 height 27
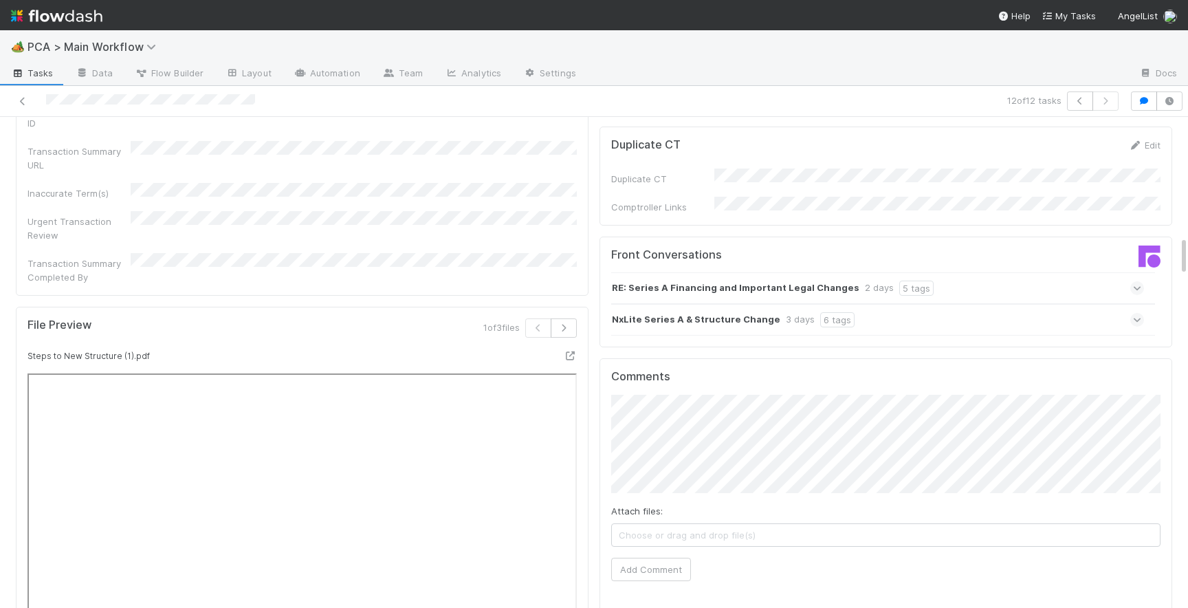
scroll to position [1451, 0]
click at [565, 328] on icon "button" at bounding box center [564, 332] width 14 height 8
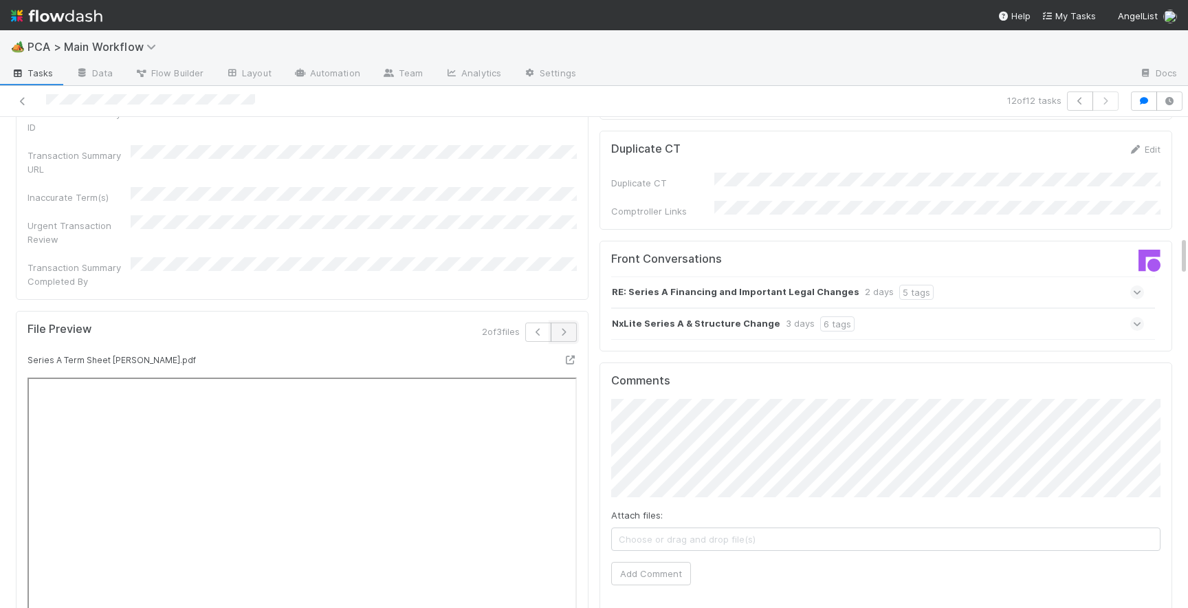
click at [565, 328] on icon "button" at bounding box center [564, 332] width 14 height 8
click at [1130, 317] on span at bounding box center [1137, 324] width 14 height 14
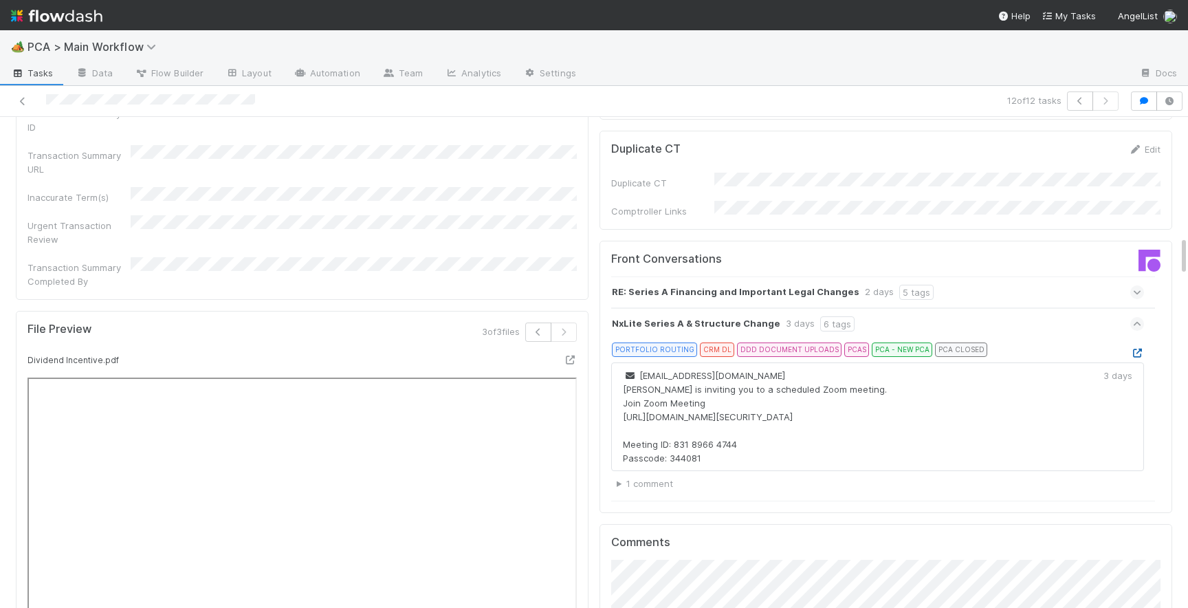
click at [1135, 348] on icon at bounding box center [1137, 352] width 14 height 9
click at [1140, 317] on icon at bounding box center [1137, 324] width 9 height 14
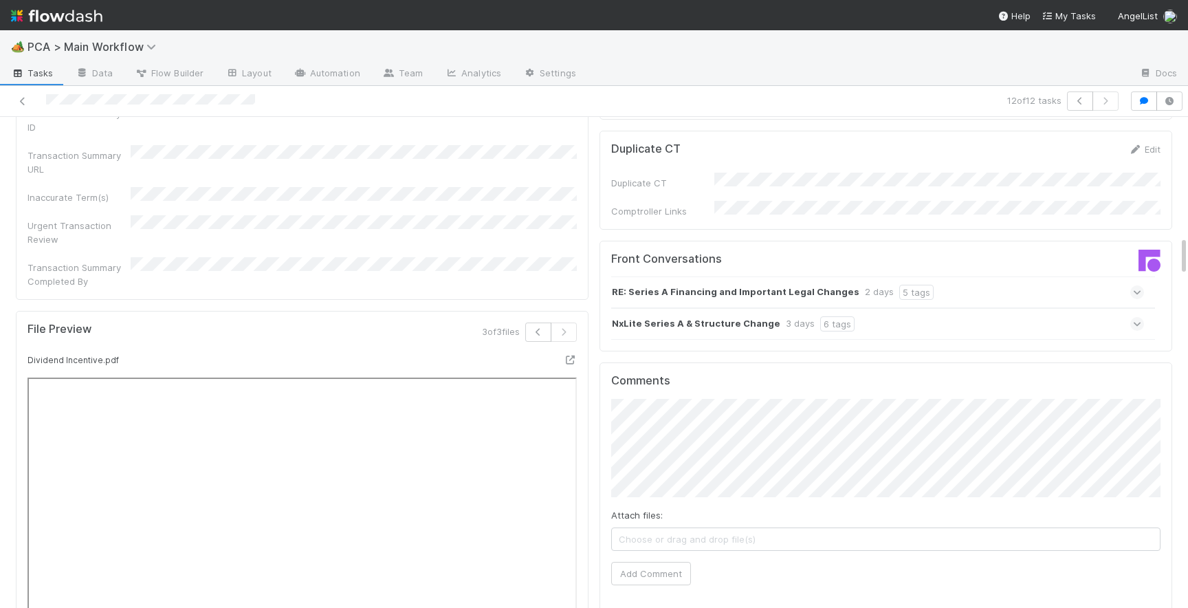
click at [1136, 285] on icon at bounding box center [1137, 292] width 9 height 14
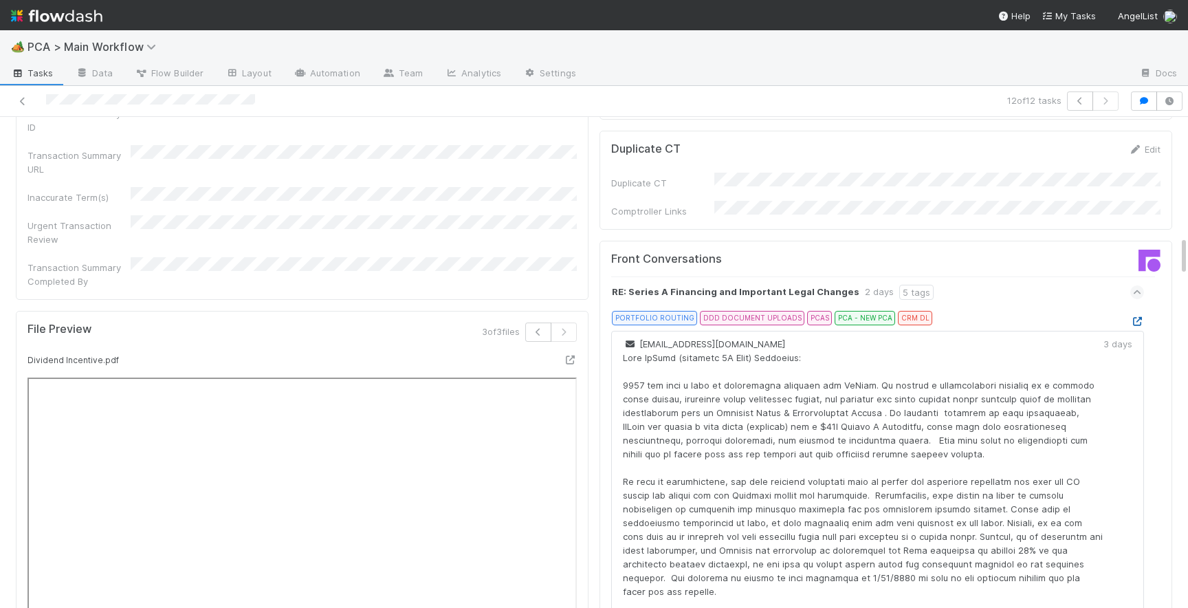
click at [1137, 317] on icon at bounding box center [1137, 321] width 14 height 9
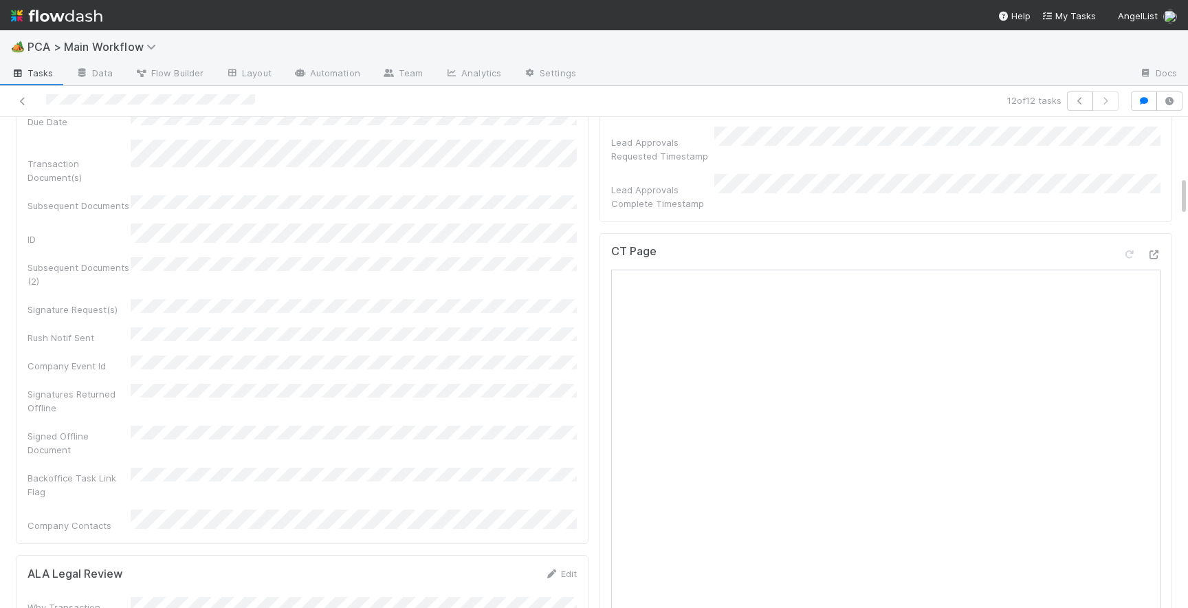
scroll to position [714, 0]
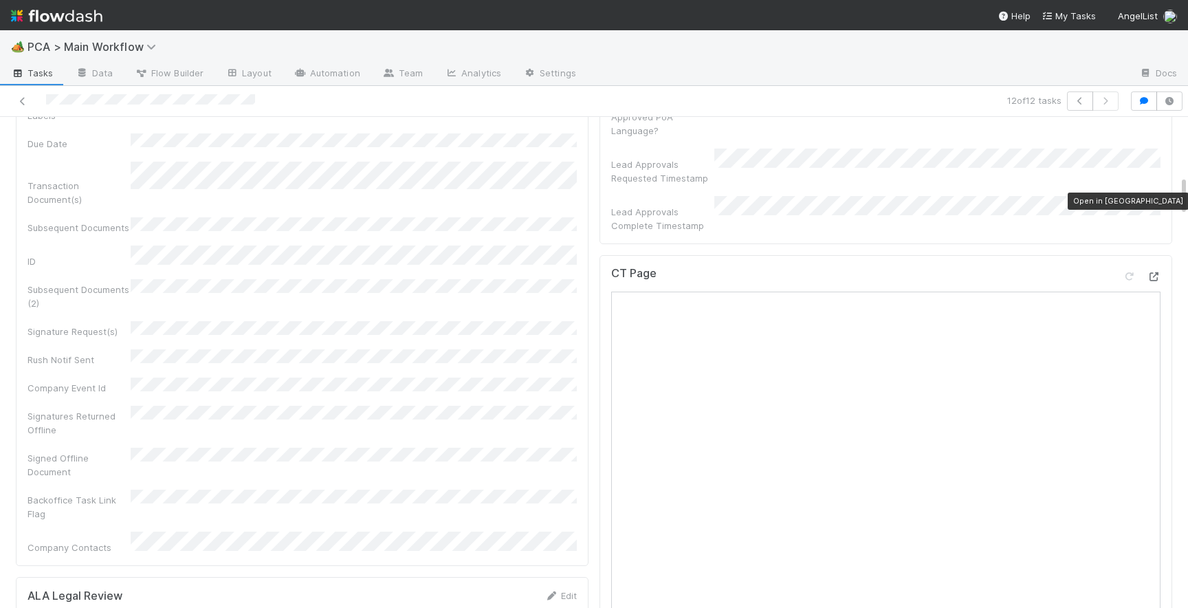
click at [1154, 272] on icon at bounding box center [1153, 276] width 14 height 9
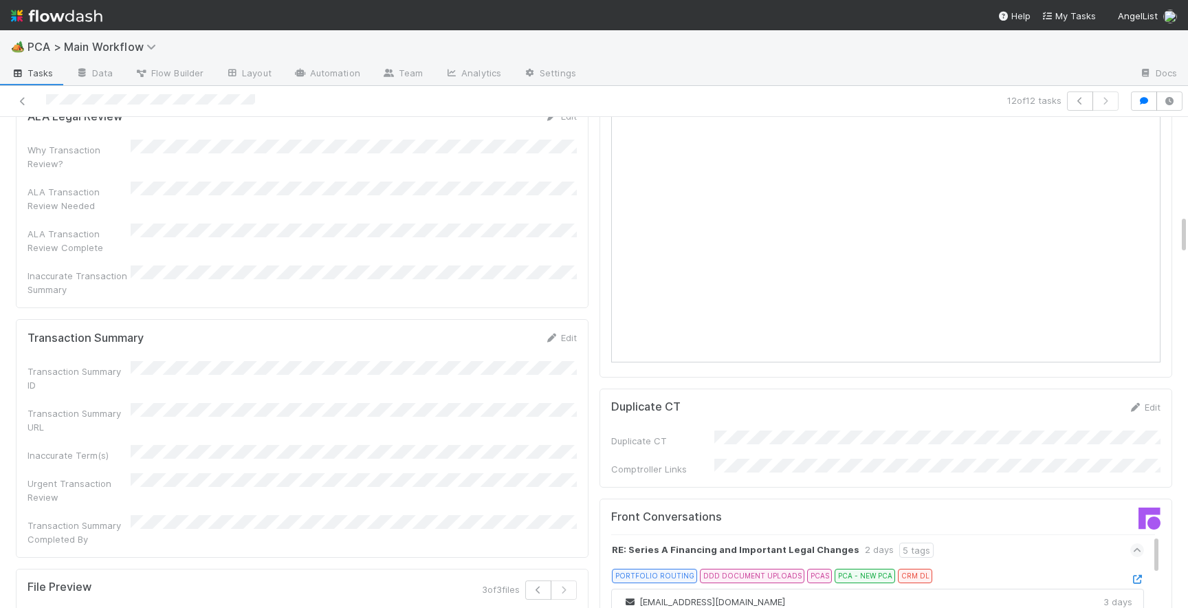
scroll to position [1195, 0]
click at [562, 330] on link "Edit" at bounding box center [560, 335] width 32 height 11
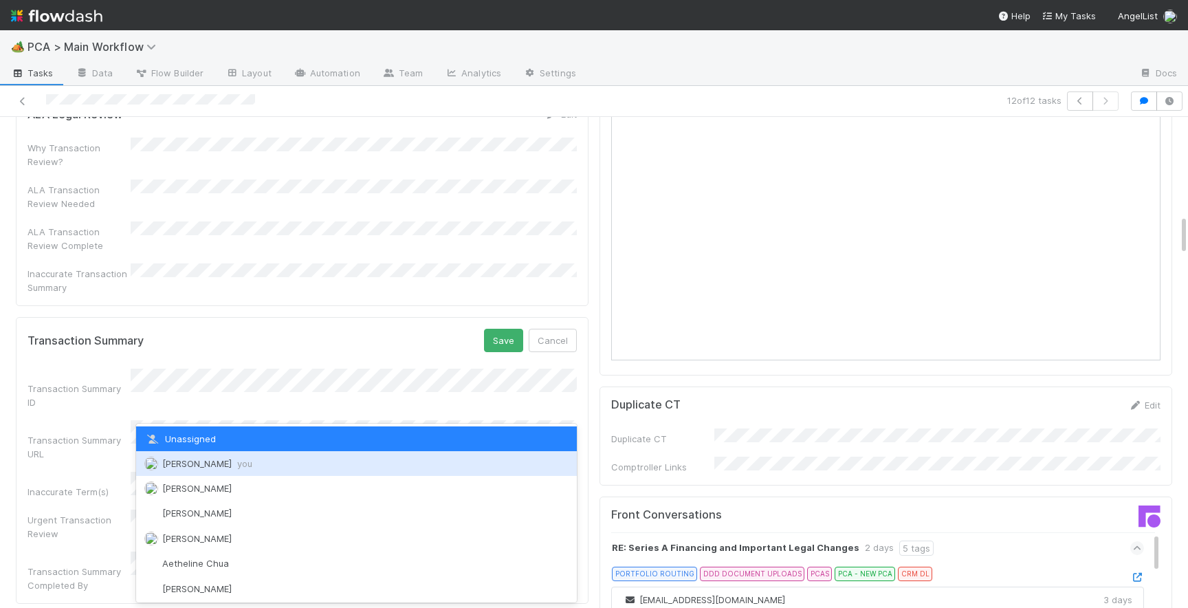
click at [181, 461] on span "Josh Tarr you" at bounding box center [207, 463] width 90 height 11
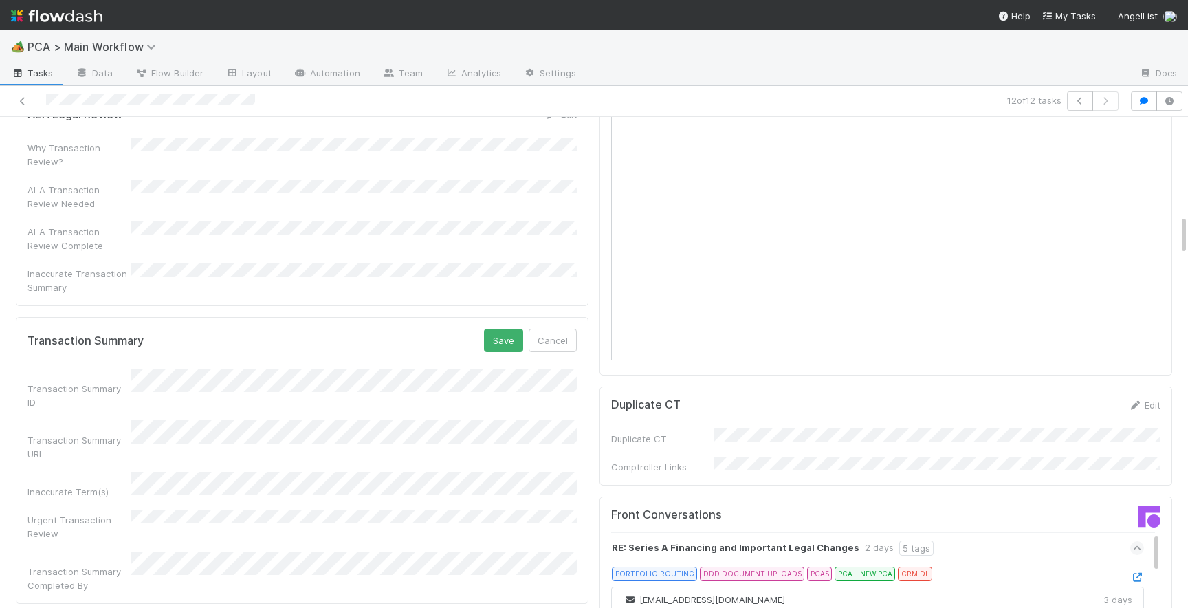
click at [500, 317] on div "Transaction Summary Save Cancel Transaction Summary ID Transaction Summary URL …" at bounding box center [302, 460] width 573 height 287
click at [498, 329] on button "Save" at bounding box center [503, 340] width 39 height 23
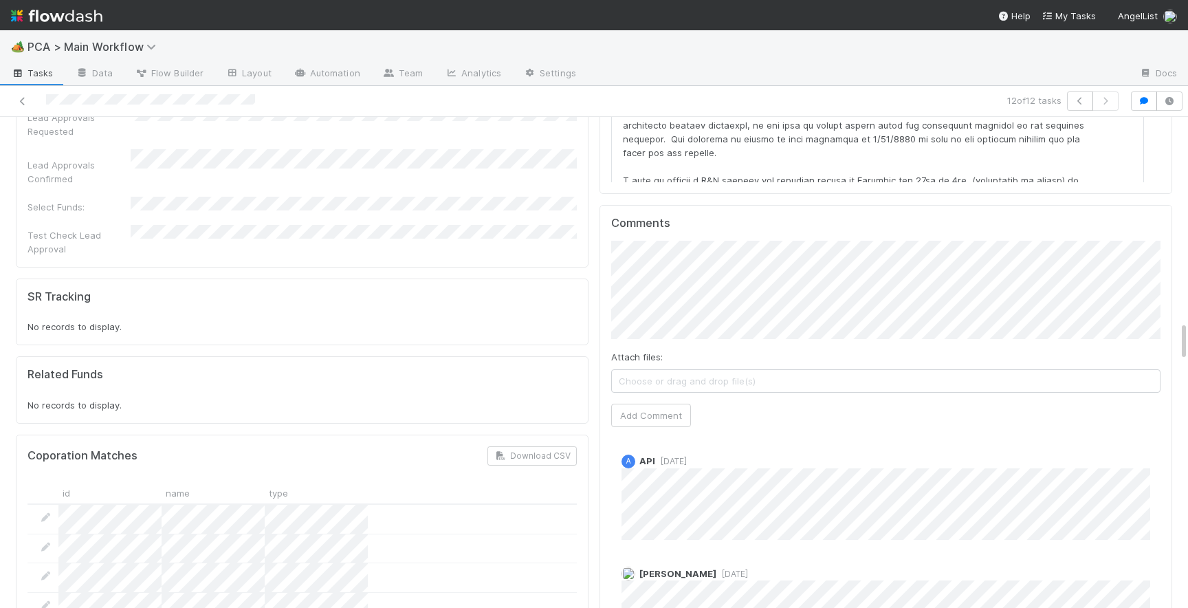
scroll to position [2445, 0]
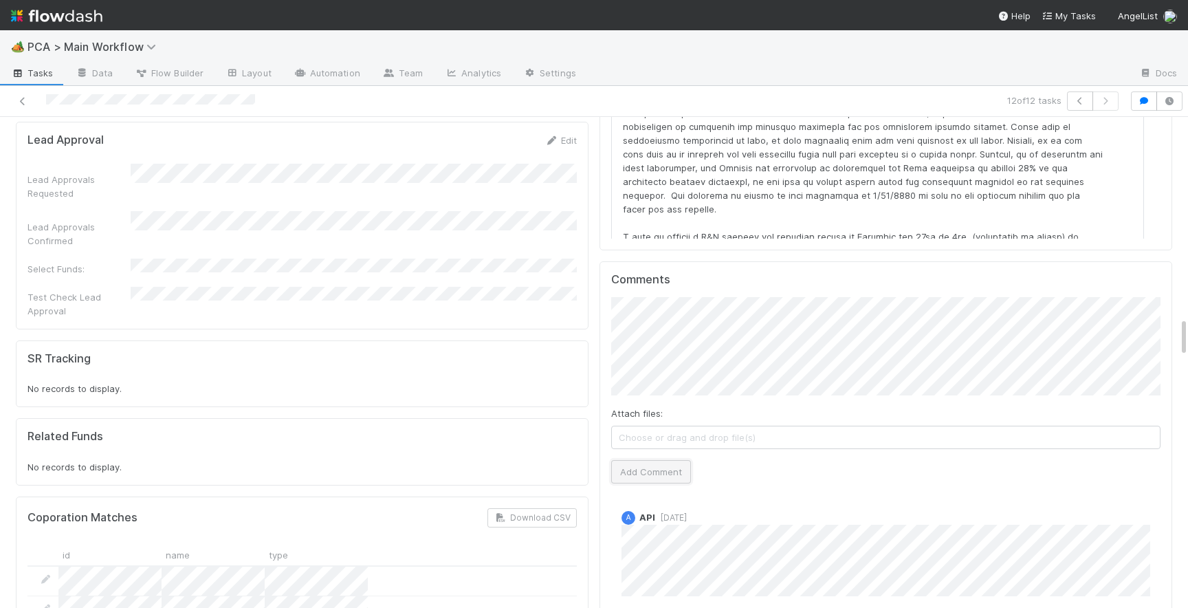
click at [646, 460] on button "Add Comment" at bounding box center [651, 471] width 80 height 23
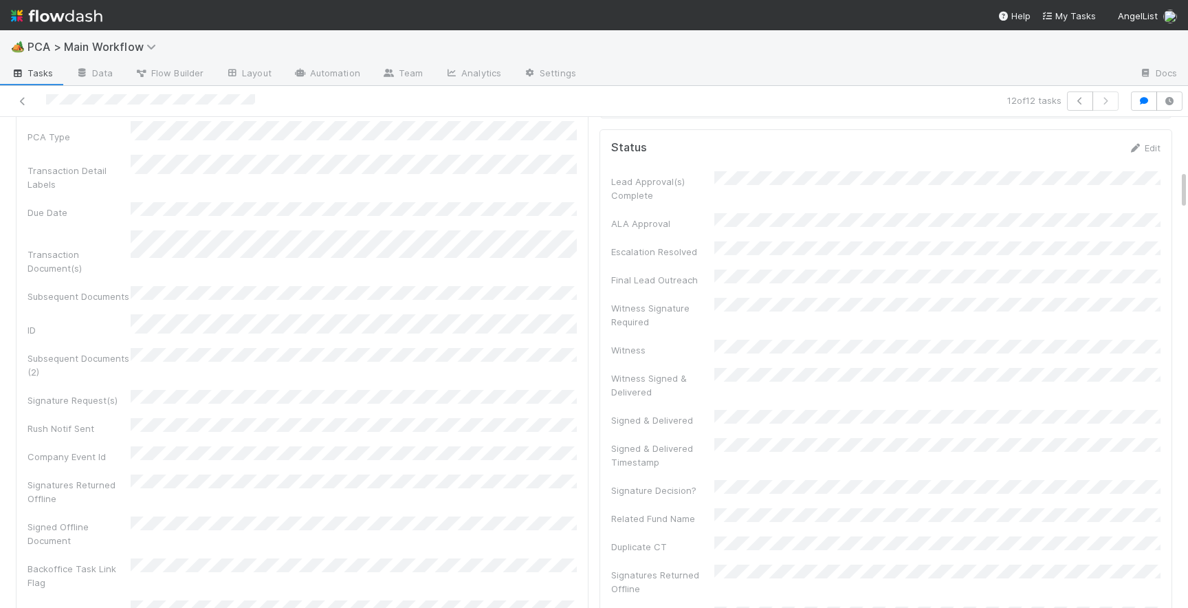
scroll to position [0, 0]
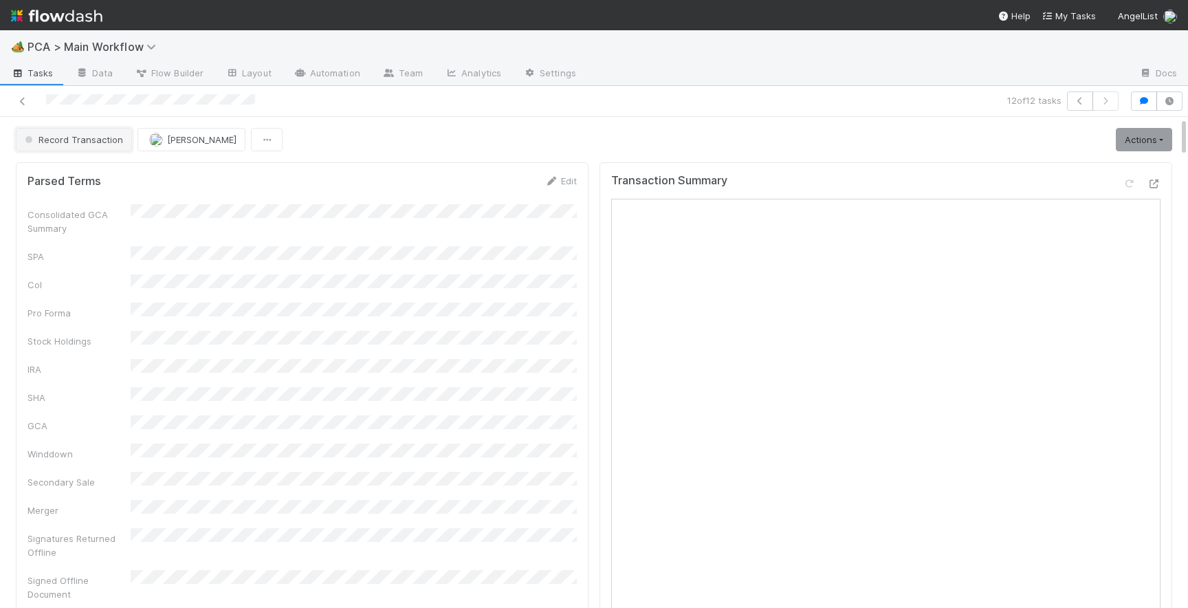
click at [83, 140] on span "Record Transaction" at bounding box center [72, 139] width 101 height 11
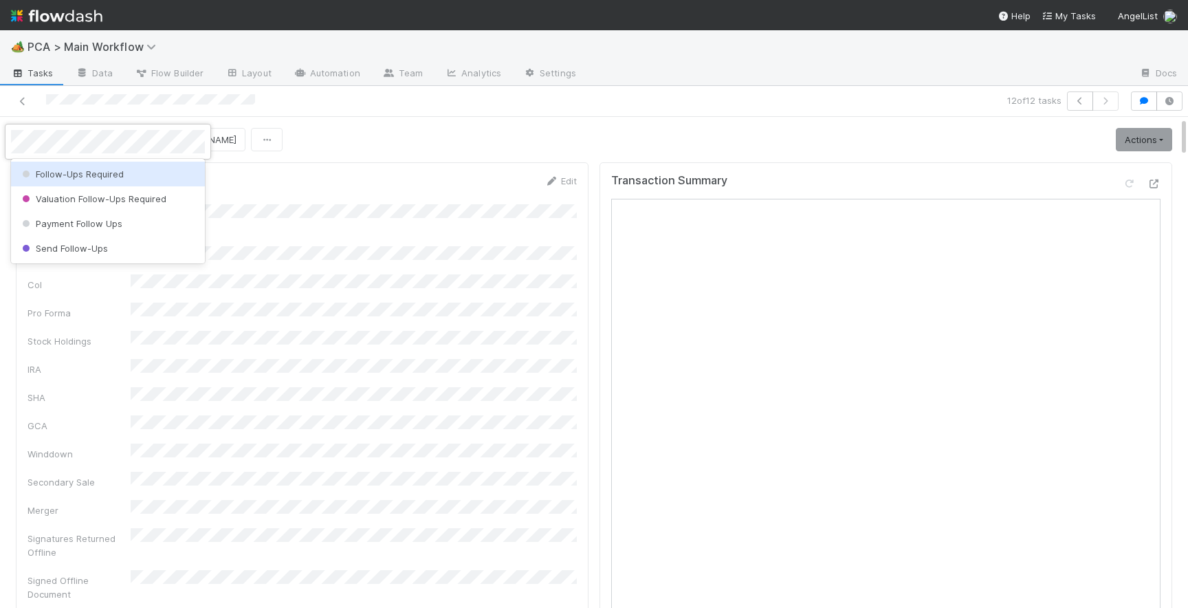
click at [93, 178] on span "Follow-Ups Required" at bounding box center [71, 173] width 104 height 11
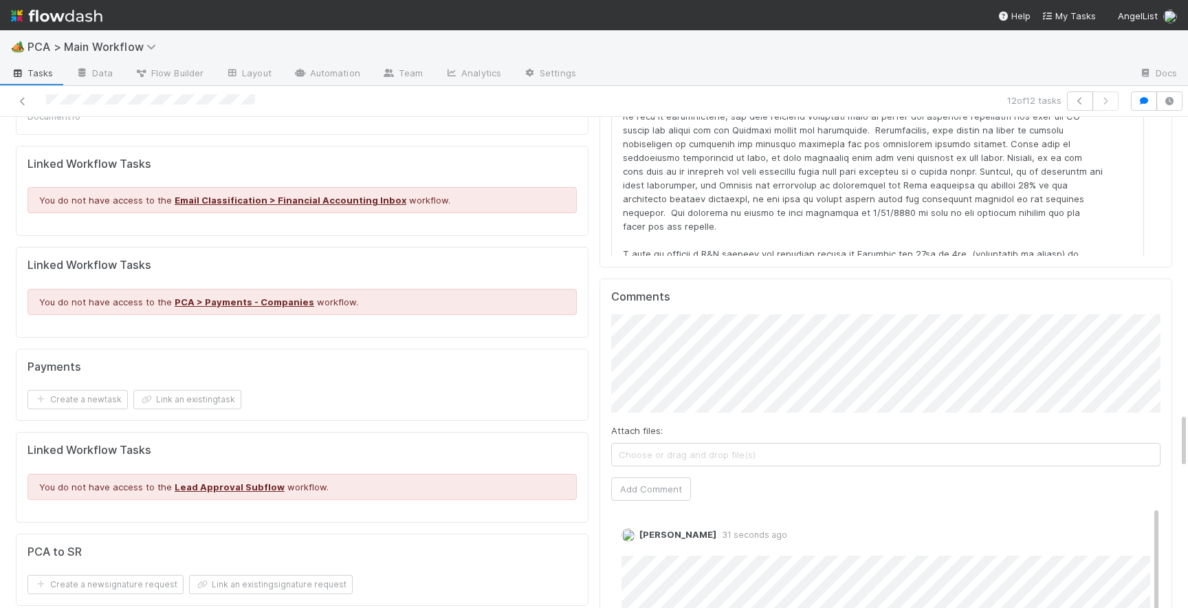
scroll to position [2638, 0]
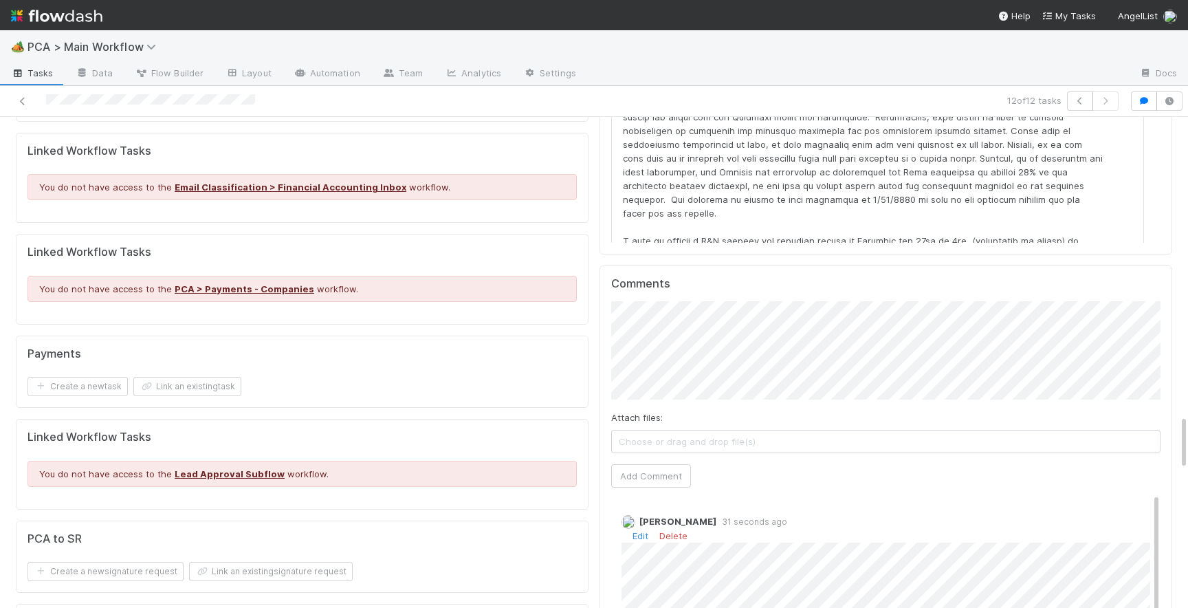
click at [644, 529] on div "Edit Delete" at bounding box center [885, 536] width 529 height 14
click at [641, 530] on link "Edit" at bounding box center [640, 535] width 16 height 11
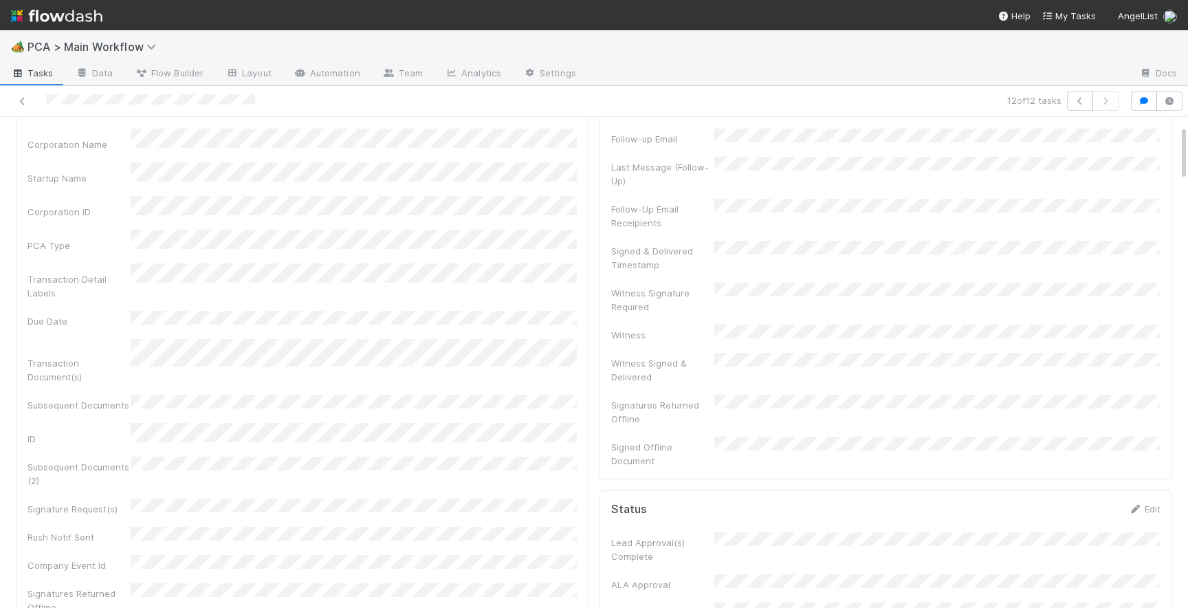
scroll to position [0, 0]
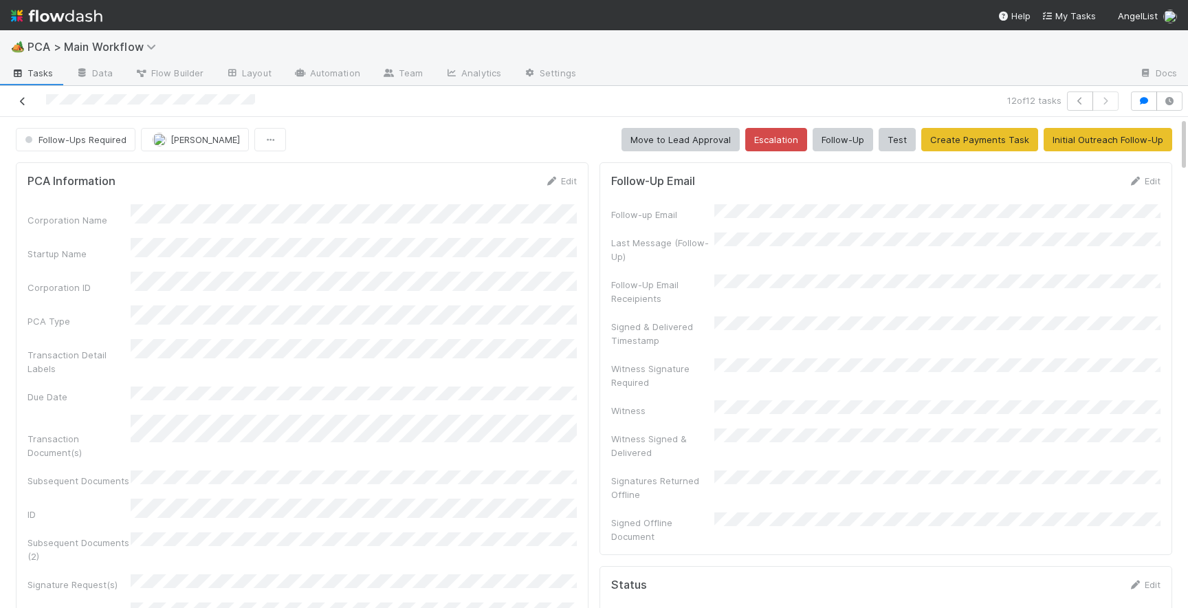
click at [25, 102] on icon at bounding box center [23, 101] width 14 height 9
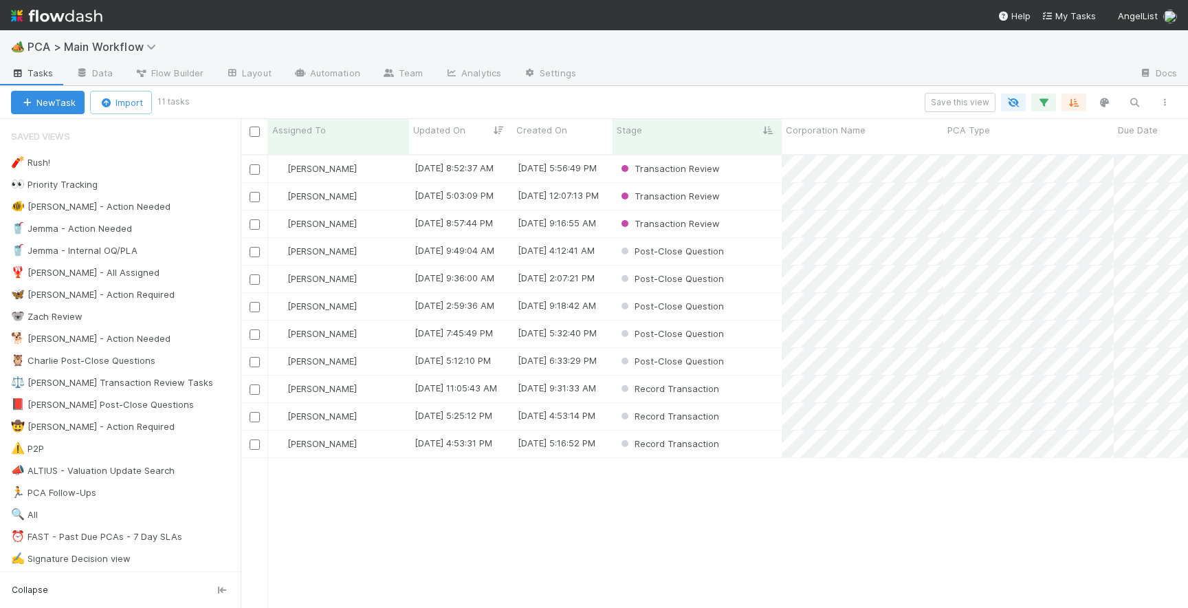
scroll to position [464, 947]
click at [745, 436] on div "Record Transaction" at bounding box center [696, 443] width 169 height 27
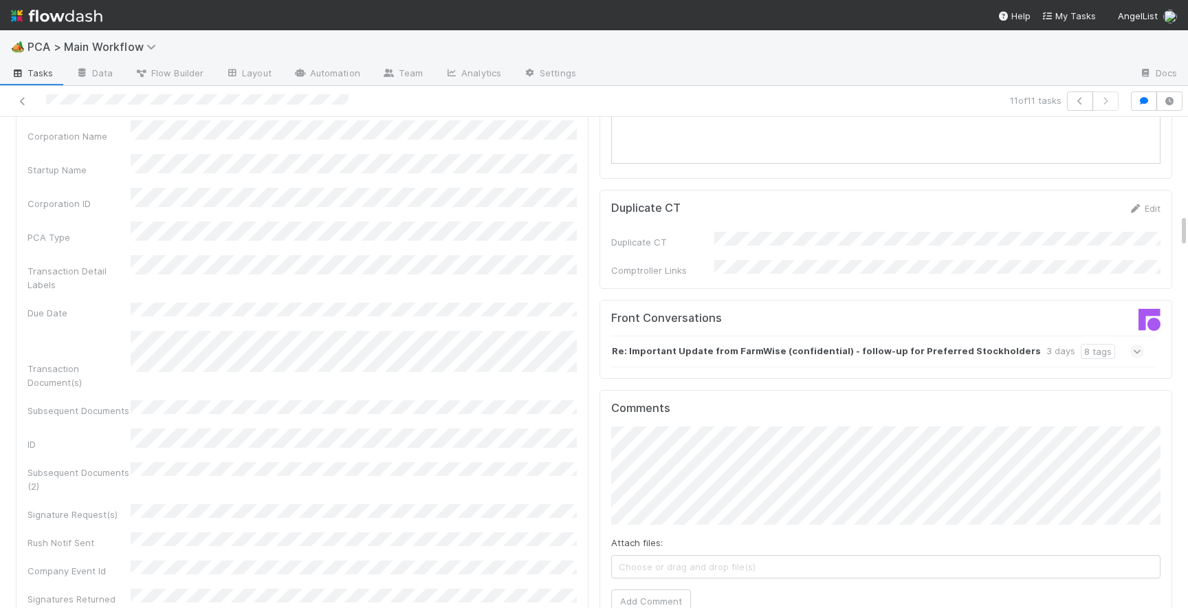
scroll to position [1379, 0]
click at [1135, 346] on icon at bounding box center [1137, 353] width 9 height 14
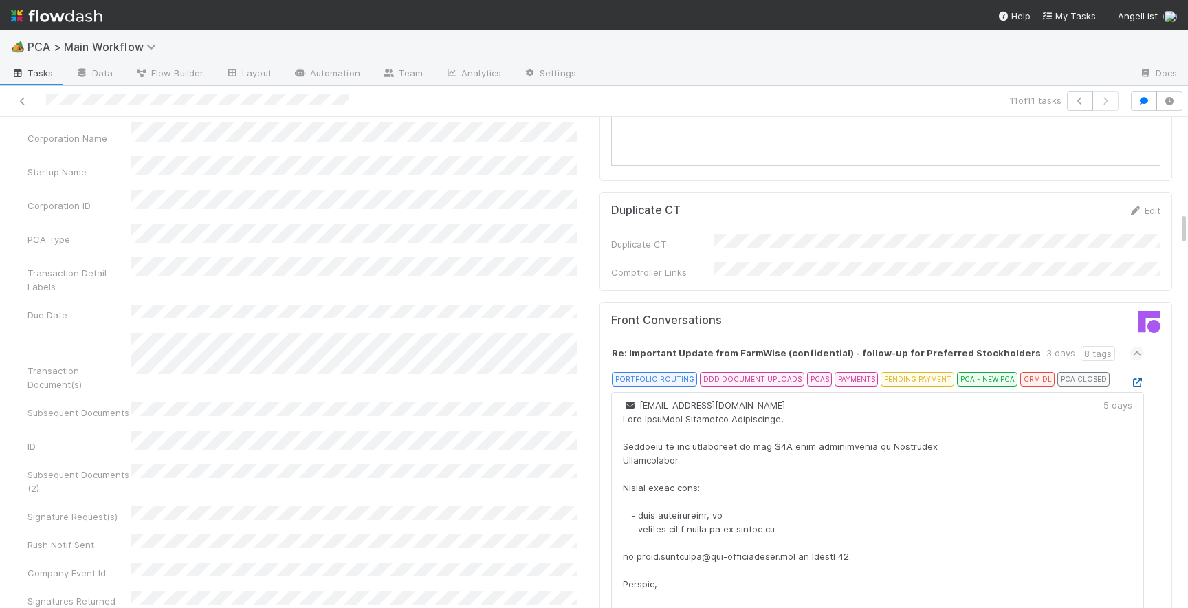
click at [1137, 378] on icon at bounding box center [1137, 382] width 14 height 9
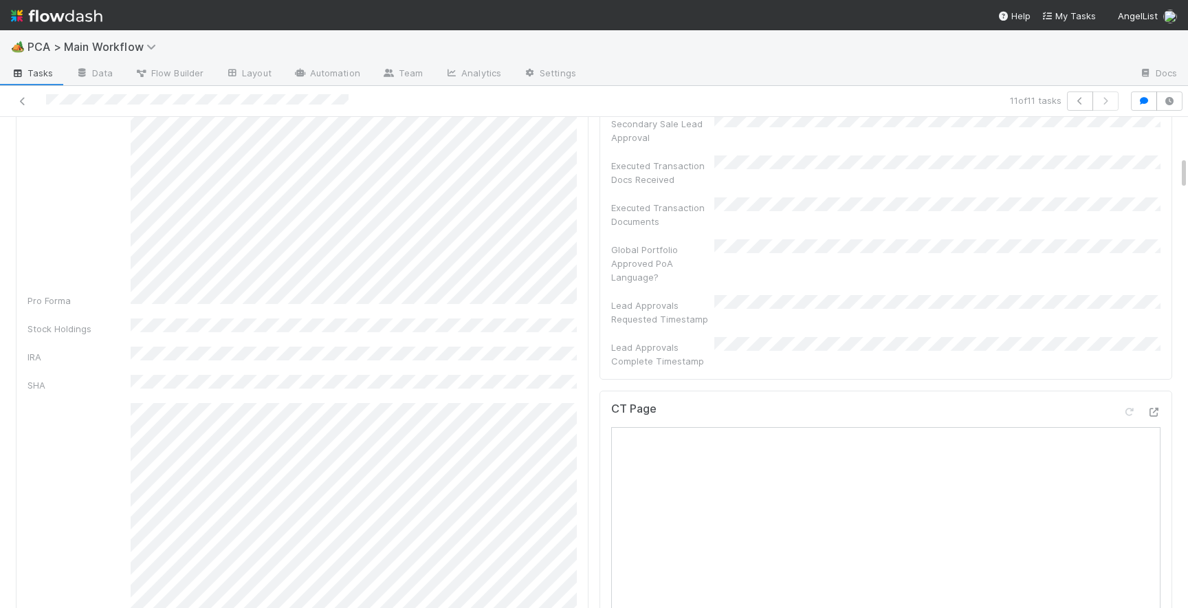
scroll to position [571, 0]
click at [1149, 404] on icon at bounding box center [1153, 408] width 14 height 9
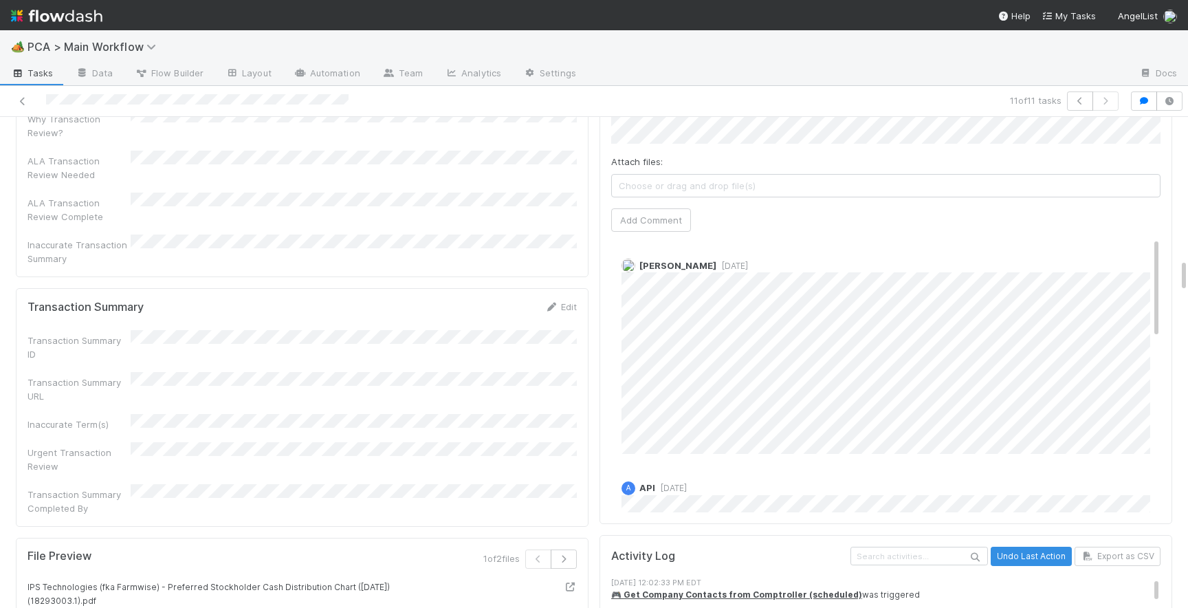
scroll to position [2077, 0]
click at [562, 296] on div "Edit" at bounding box center [560, 303] width 32 height 14
click at [565, 296] on div "Edit" at bounding box center [560, 303] width 32 height 14
click at [568, 296] on form "Transaction Summary Edit Transaction Summary ID Transaction Summary URL Inaccur…" at bounding box center [301, 403] width 549 height 215
click at [564, 298] on link "Edit" at bounding box center [560, 303] width 32 height 11
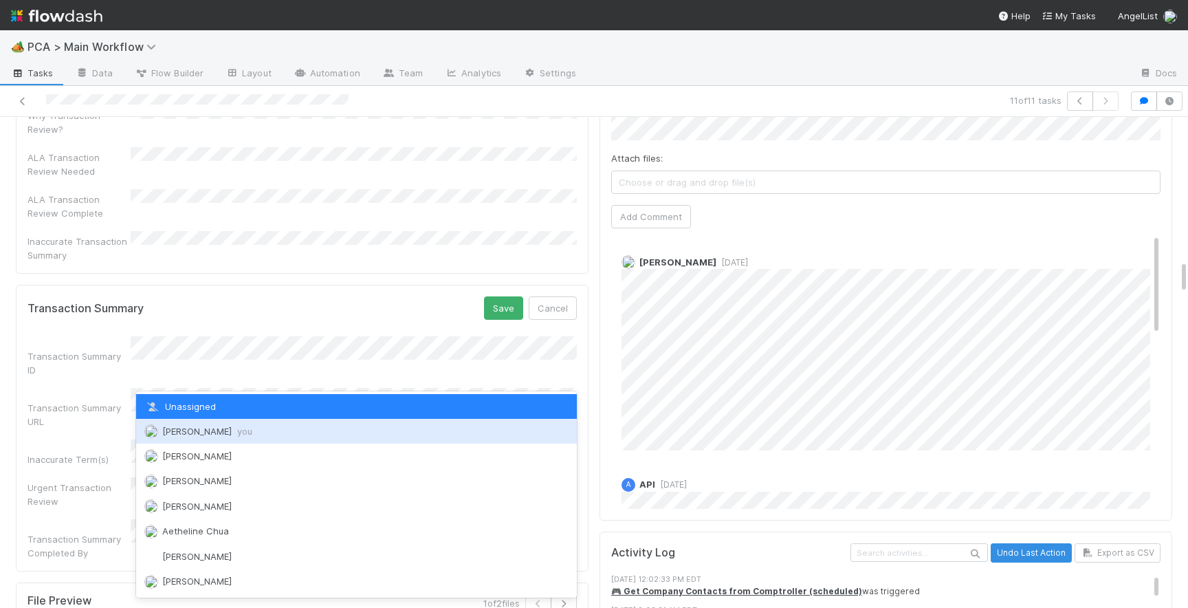
click at [201, 428] on span "Josh Tarr you" at bounding box center [207, 430] width 90 height 11
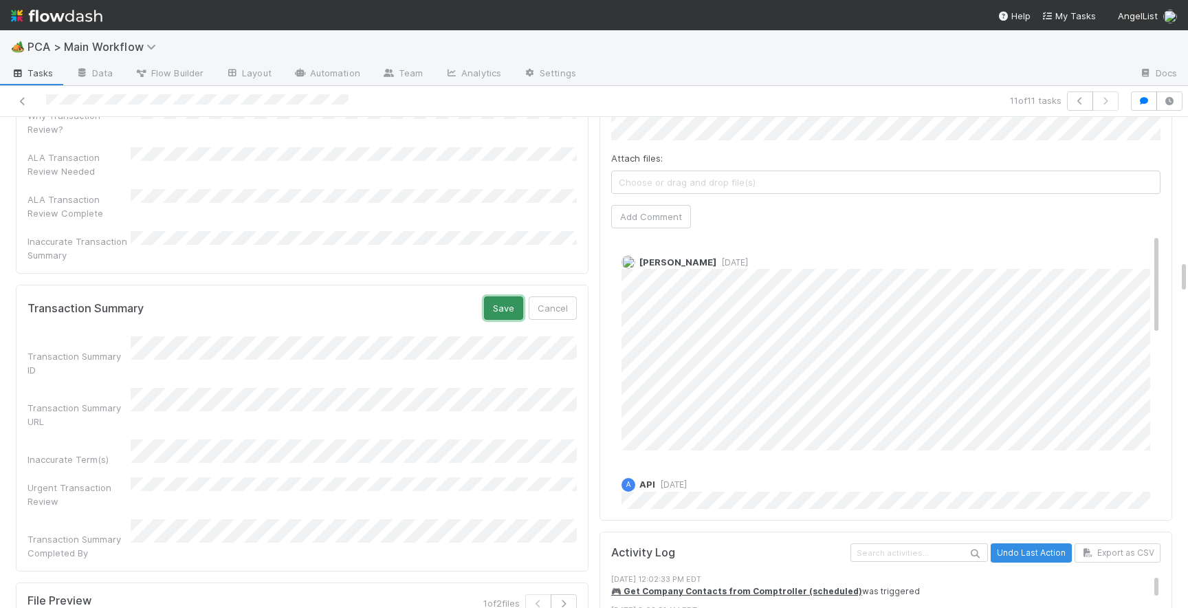
click at [509, 296] on button "Save" at bounding box center [503, 307] width 39 height 23
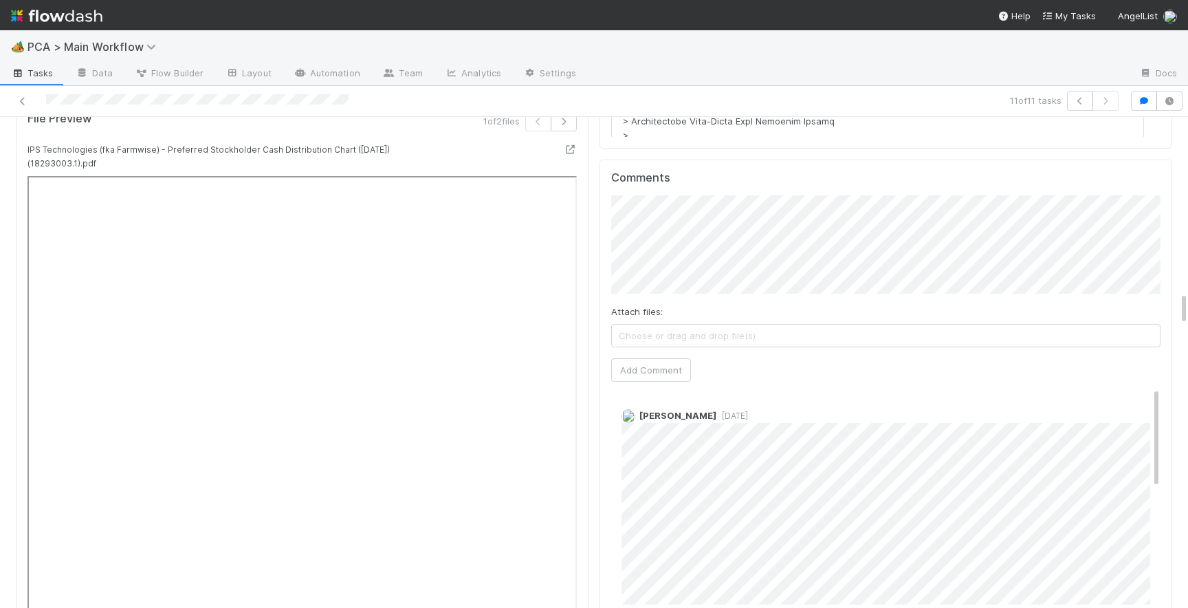
scroll to position [2532, 0]
click at [684, 227] on div "Attach files: Choose or drag and drop file(s) Add Comment" at bounding box center [885, 292] width 549 height 186
click at [644, 362] on button "Add Comment" at bounding box center [651, 373] width 80 height 23
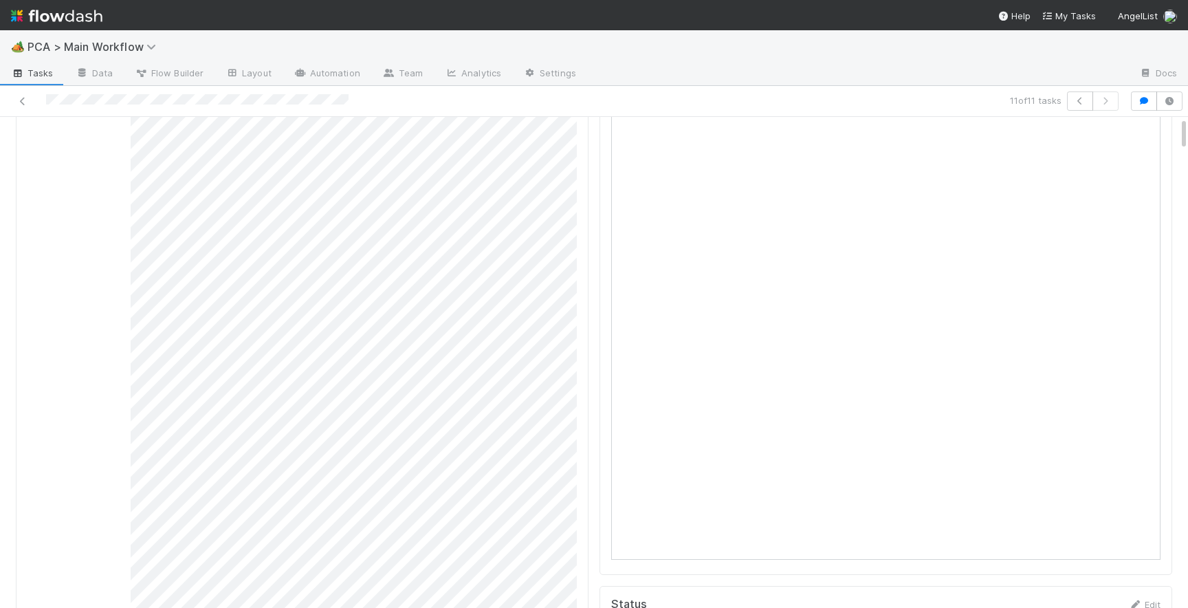
scroll to position [0, 0]
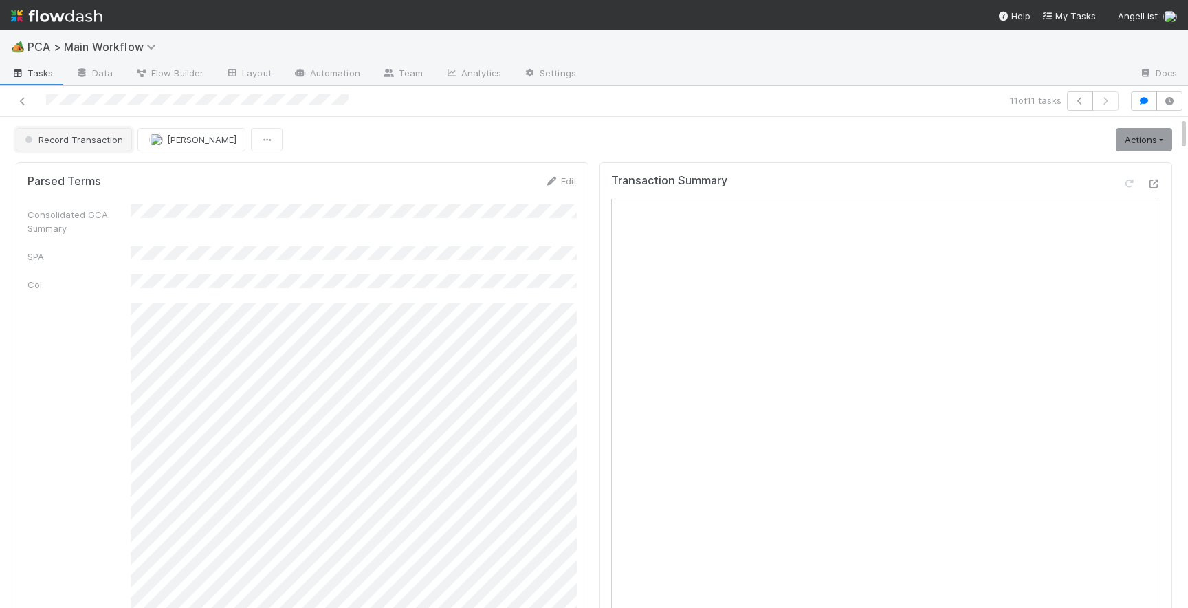
click at [82, 150] on button "Record Transaction" at bounding box center [74, 139] width 116 height 23
click at [89, 170] on div "[MEDICAL_DATA]" at bounding box center [108, 174] width 194 height 25
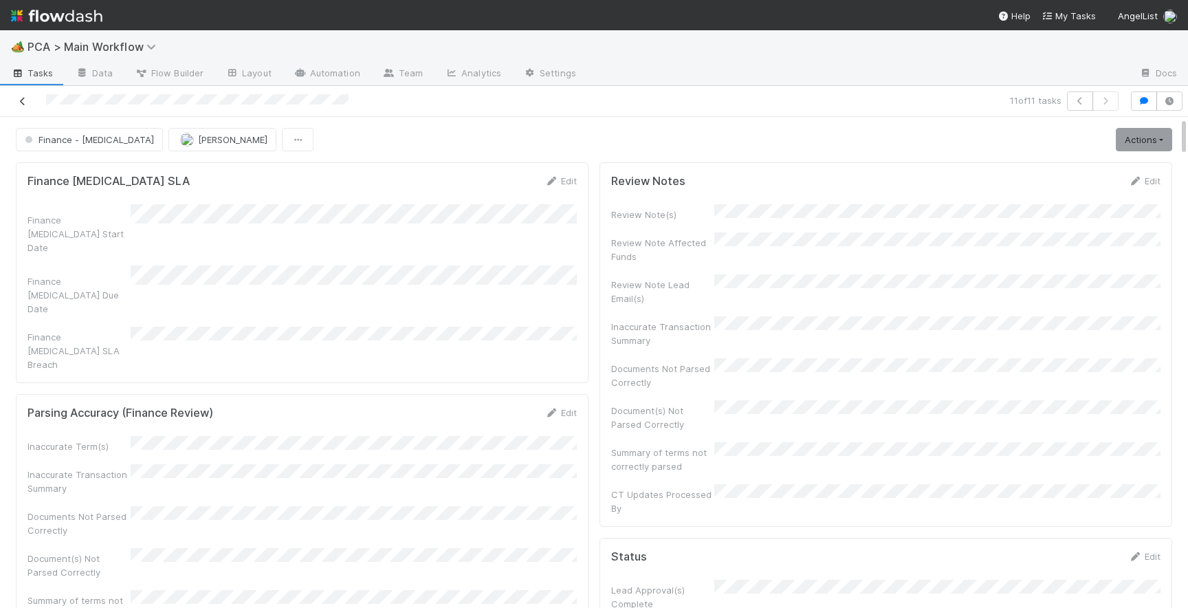
click at [25, 99] on icon at bounding box center [23, 101] width 14 height 9
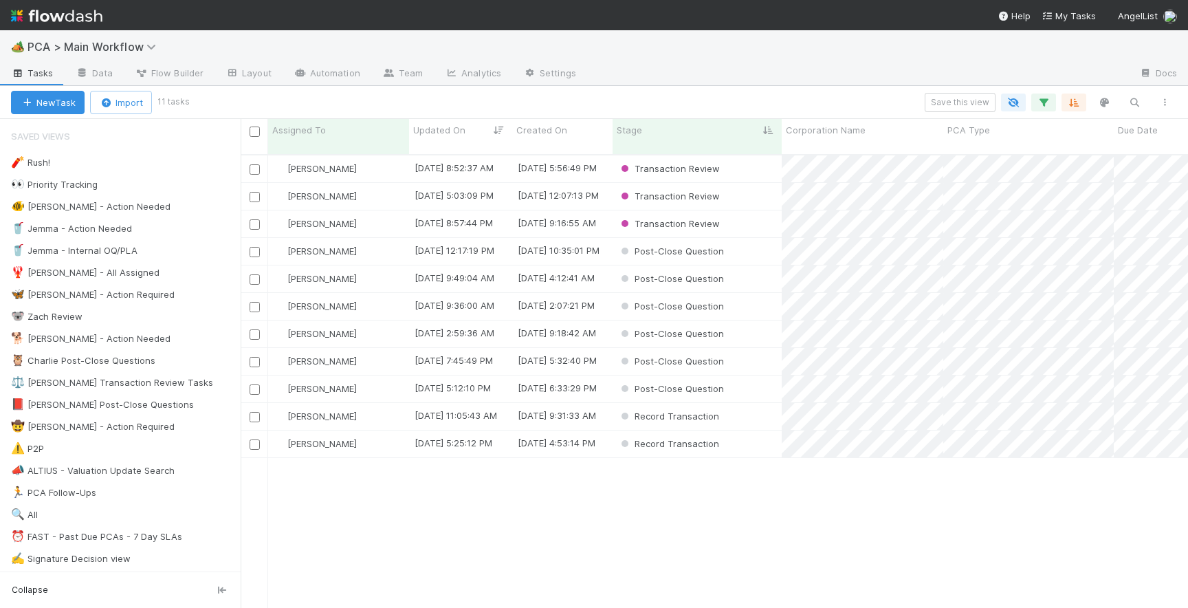
scroll to position [0, 1]
click at [742, 430] on div "Record Transaction" at bounding box center [696, 443] width 169 height 27
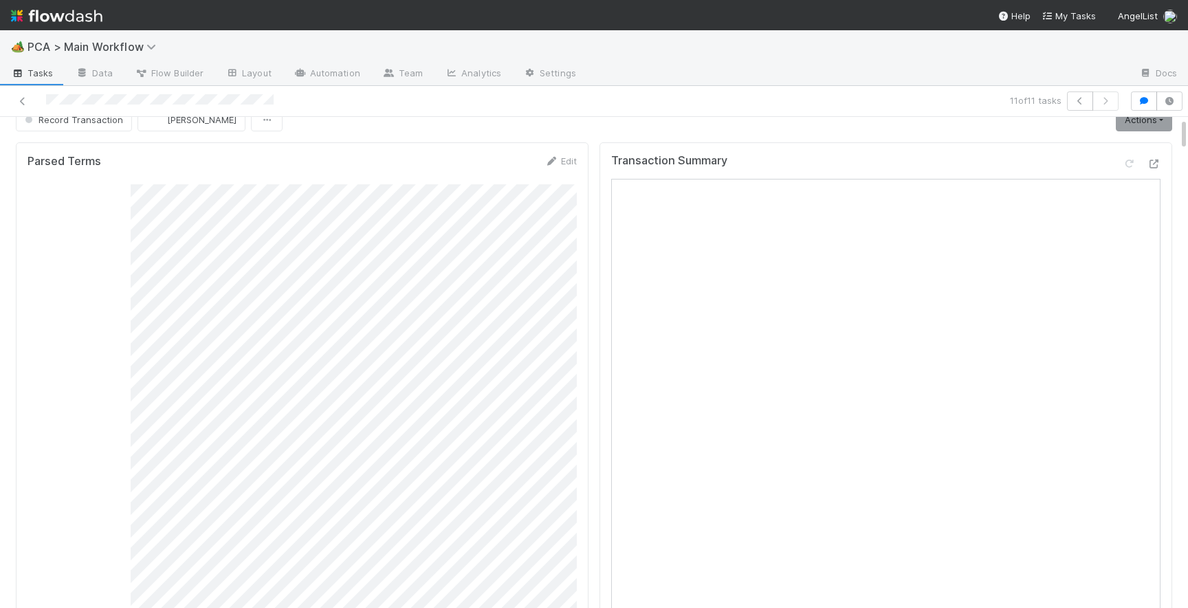
scroll to position [8, 0]
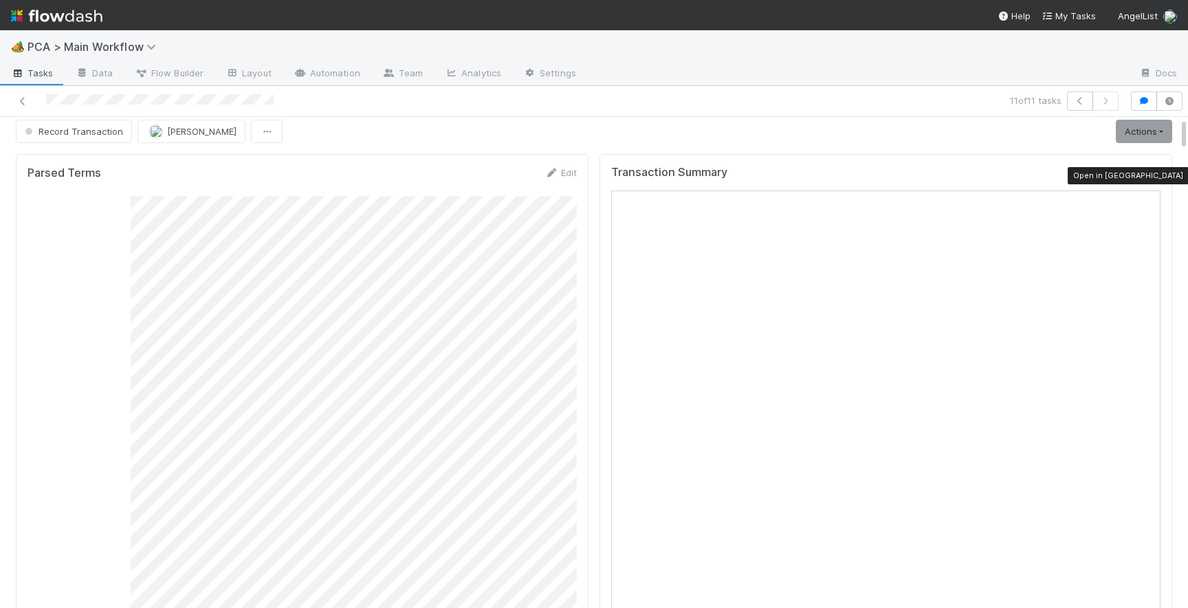
click at [1153, 177] on icon at bounding box center [1153, 175] width 14 height 9
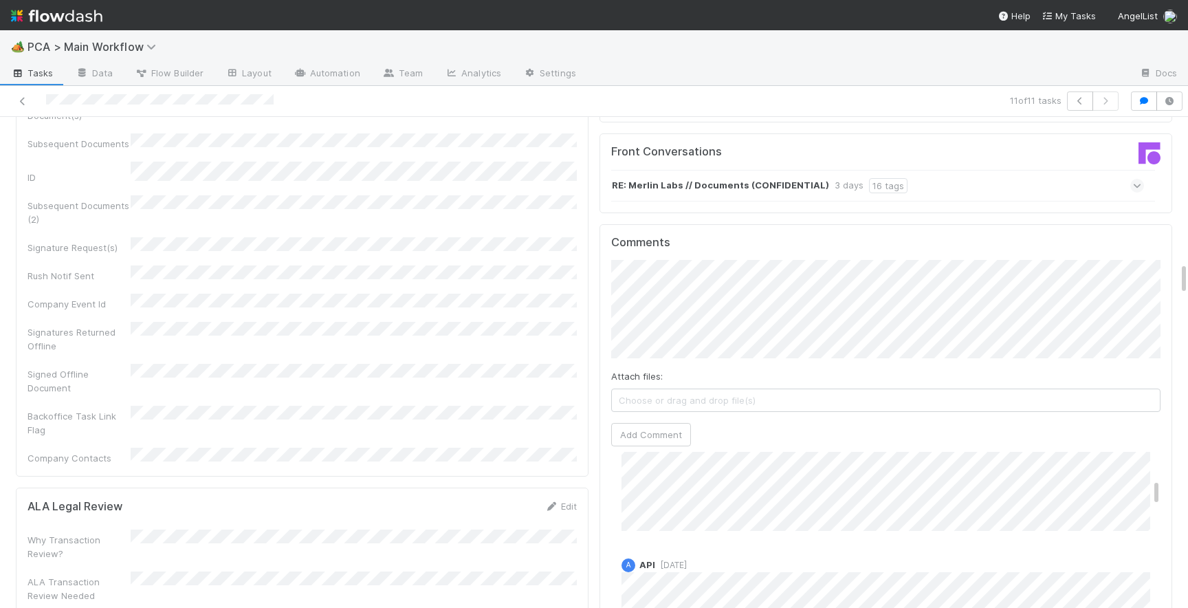
scroll to position [0, 0]
click at [656, 389] on span "Choose or drag and drop file(s)" at bounding box center [886, 400] width 548 height 22
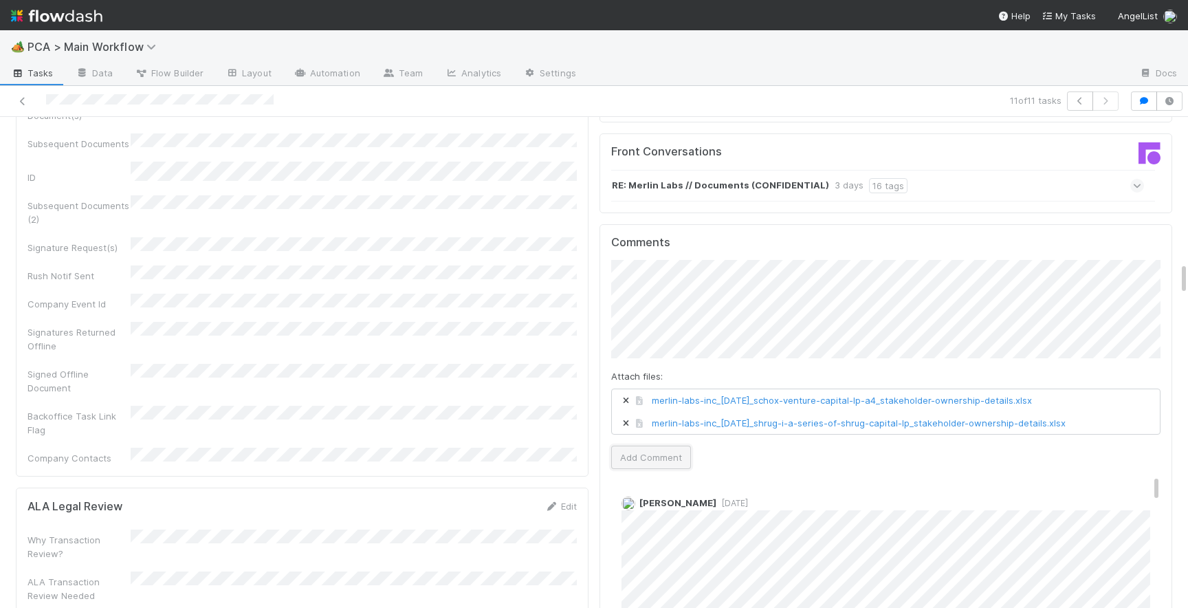
click at [633, 445] on button "Add Comment" at bounding box center [651, 456] width 80 height 23
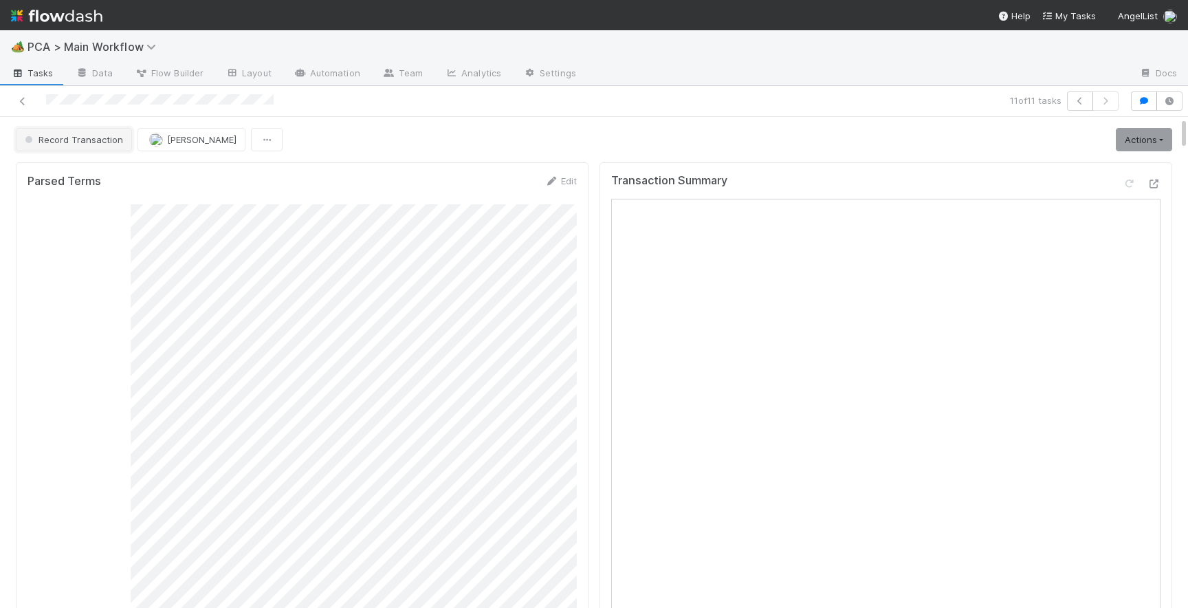
click at [74, 132] on button "Record Transaction" at bounding box center [74, 139] width 116 height 23
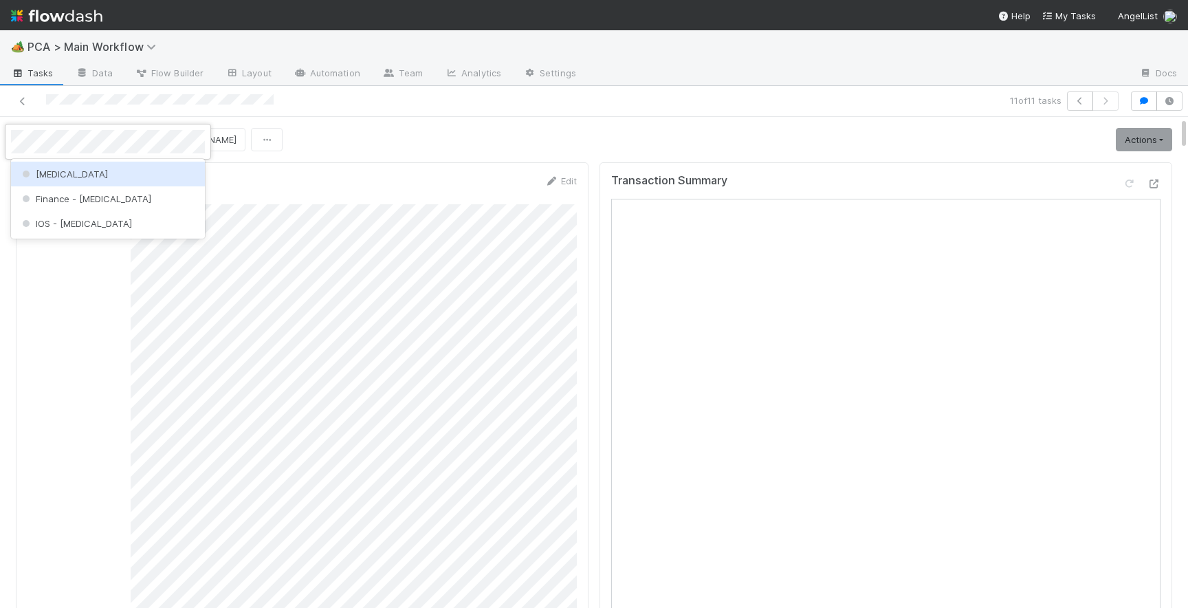
click at [93, 176] on div "[MEDICAL_DATA]" at bounding box center [108, 174] width 194 height 25
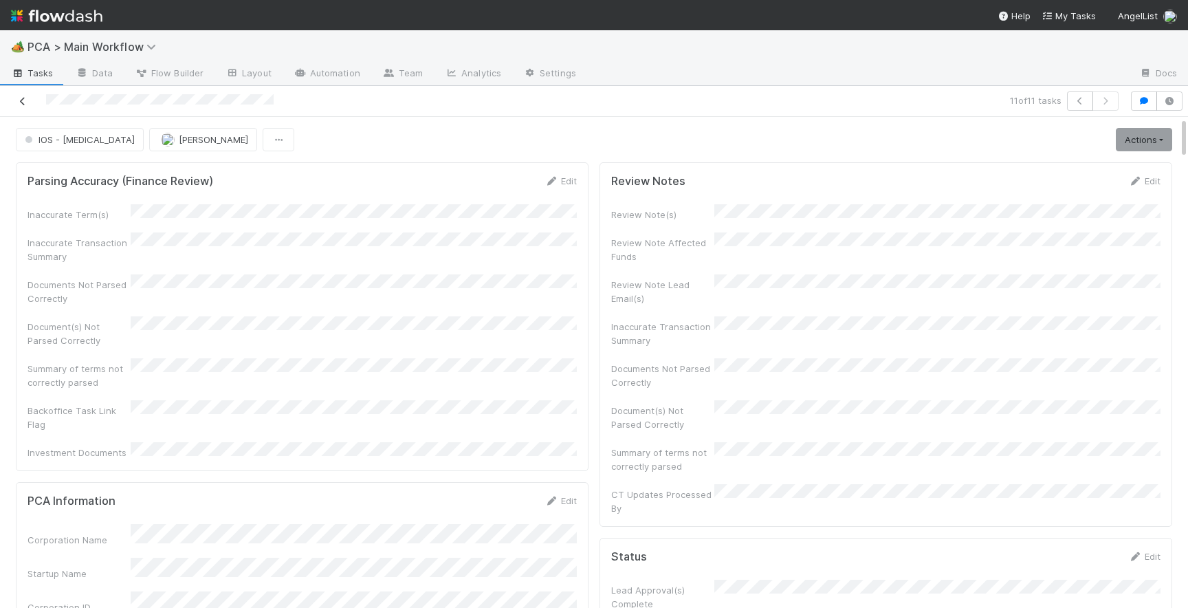
click at [21, 102] on icon at bounding box center [23, 101] width 14 height 9
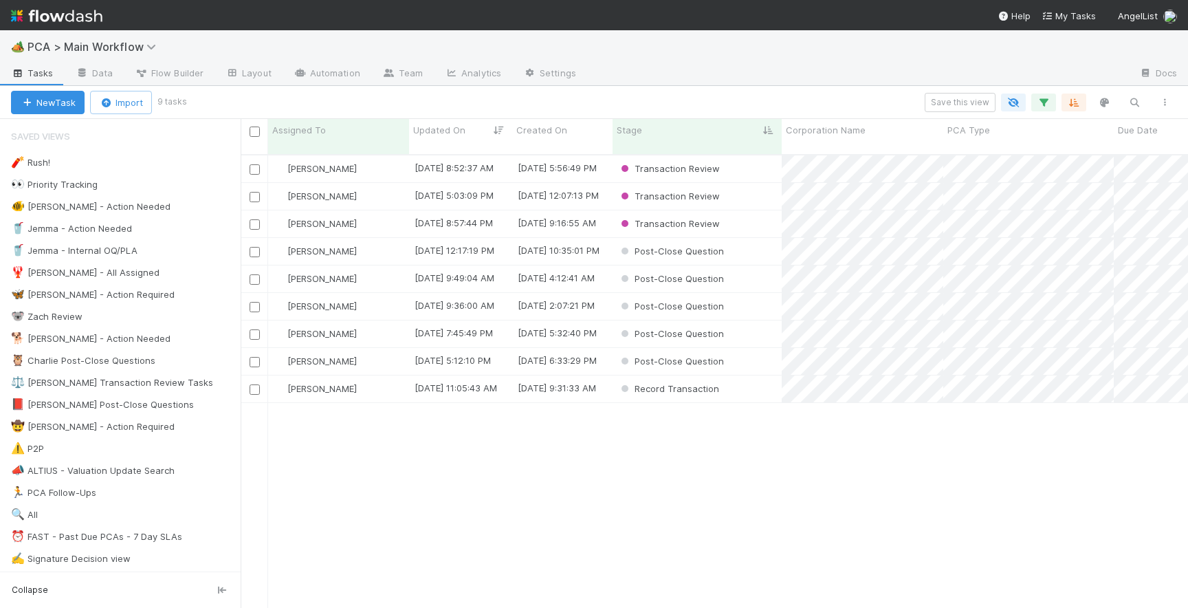
scroll to position [464, 947]
click at [755, 375] on div "Record Transaction" at bounding box center [696, 388] width 169 height 27
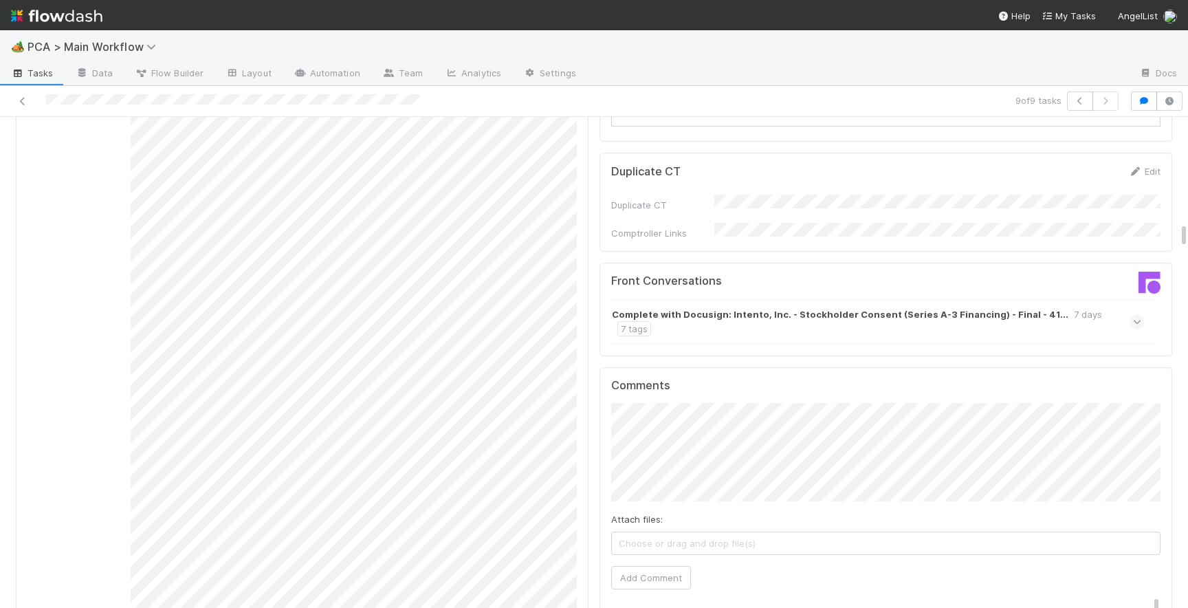
scroll to position [2036, 0]
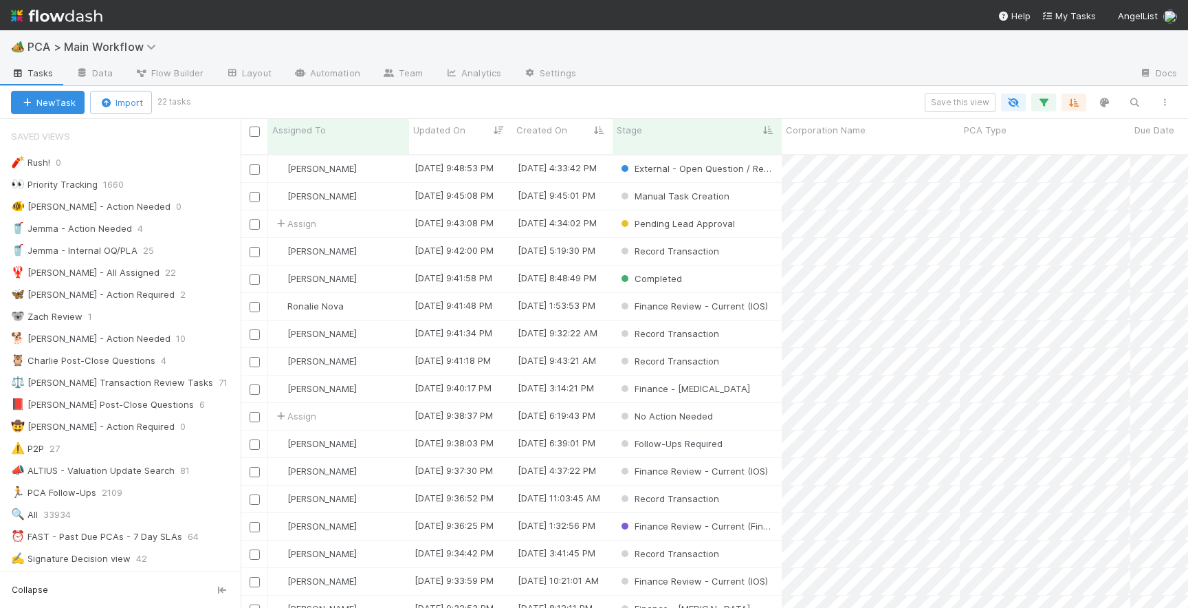
scroll to position [464, 947]
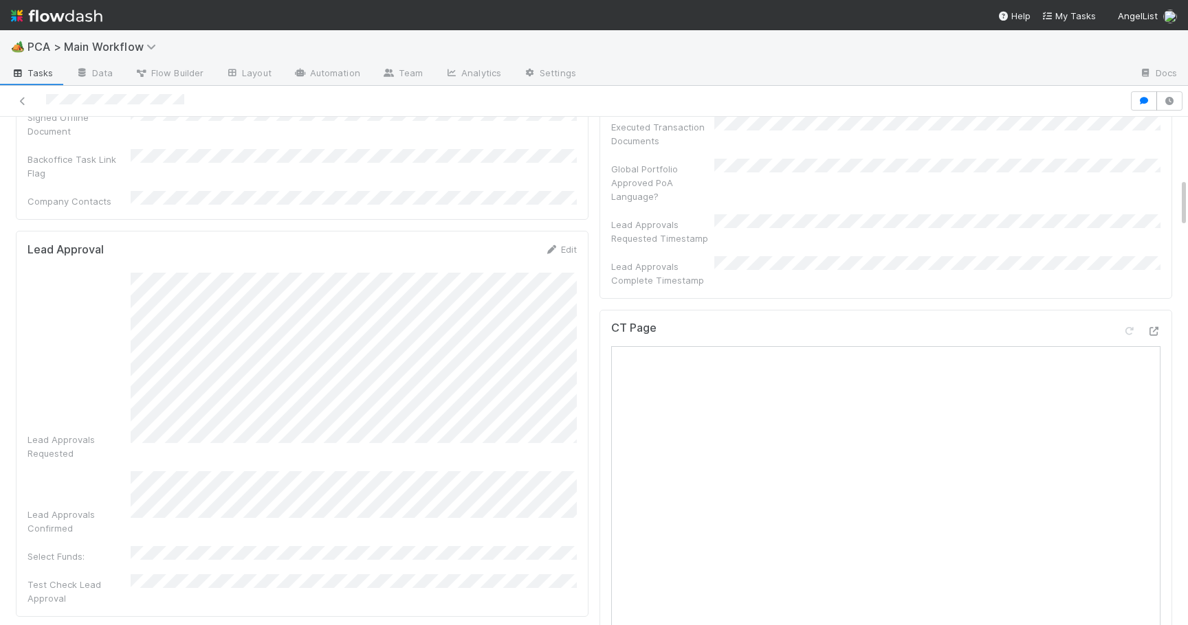
scroll to position [621, 0]
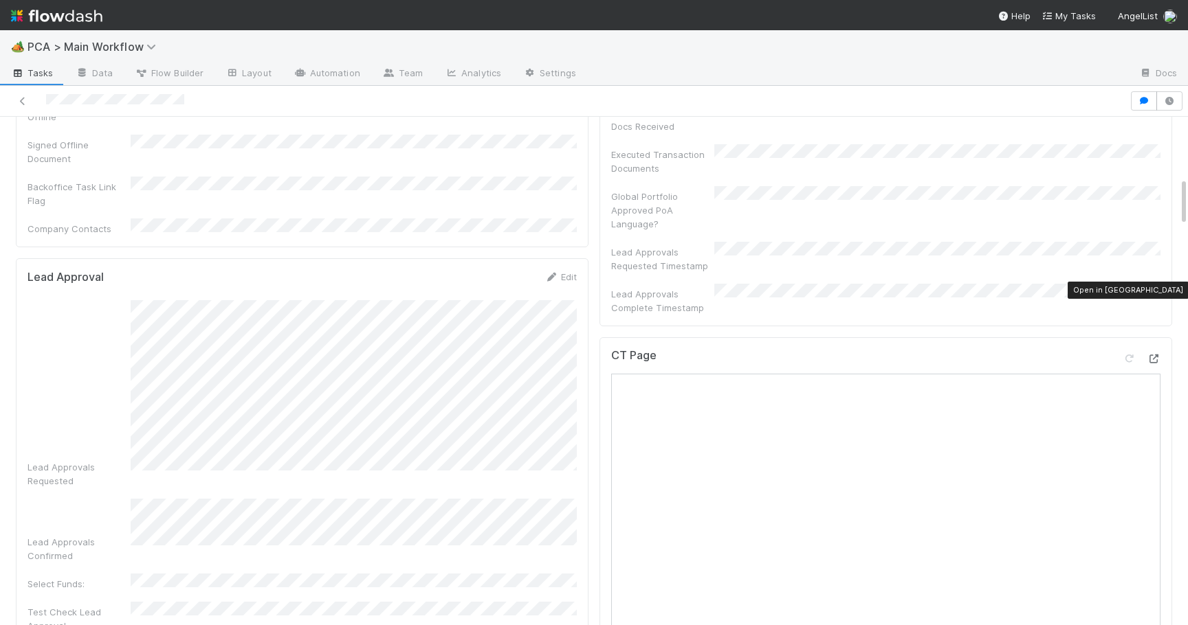
click at [1154, 355] on icon at bounding box center [1153, 359] width 14 height 9
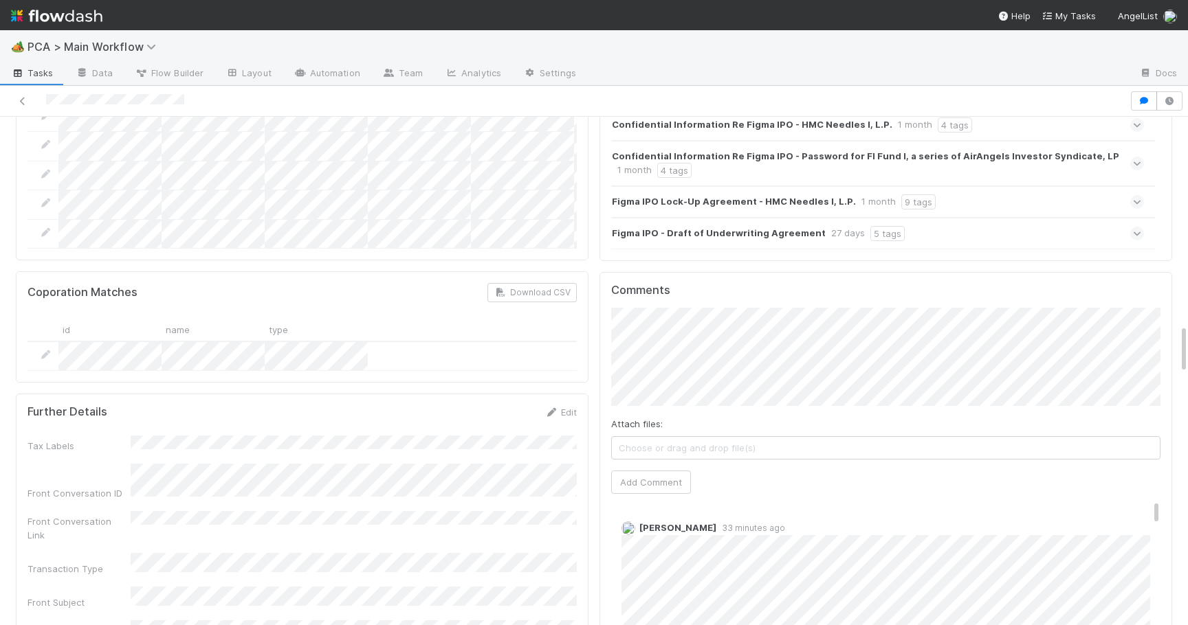
scroll to position [2145, 0]
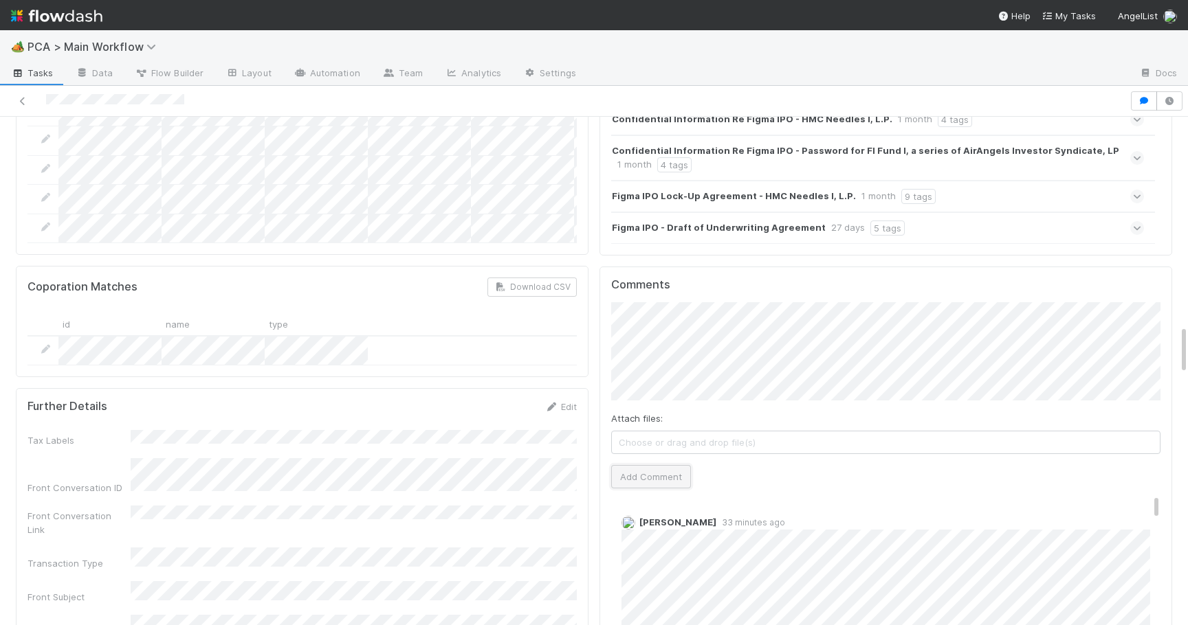
click at [658, 465] on button "Add Comment" at bounding box center [651, 476] width 80 height 23
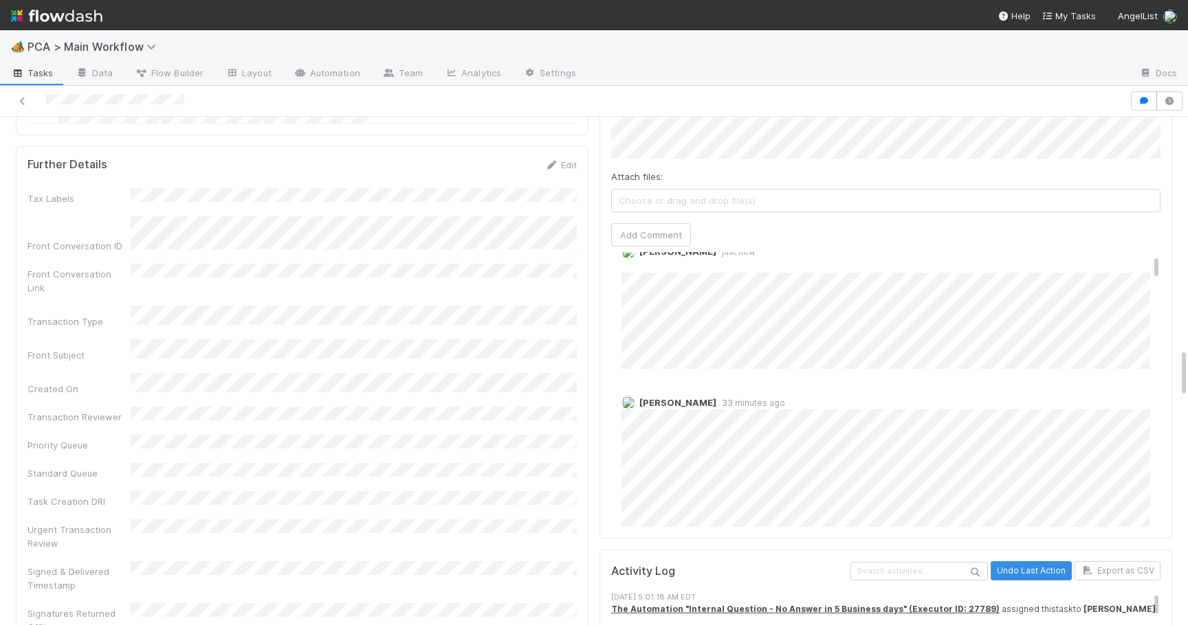
scroll to position [28, 0]
